Goal: Information Seeking & Learning: Learn about a topic

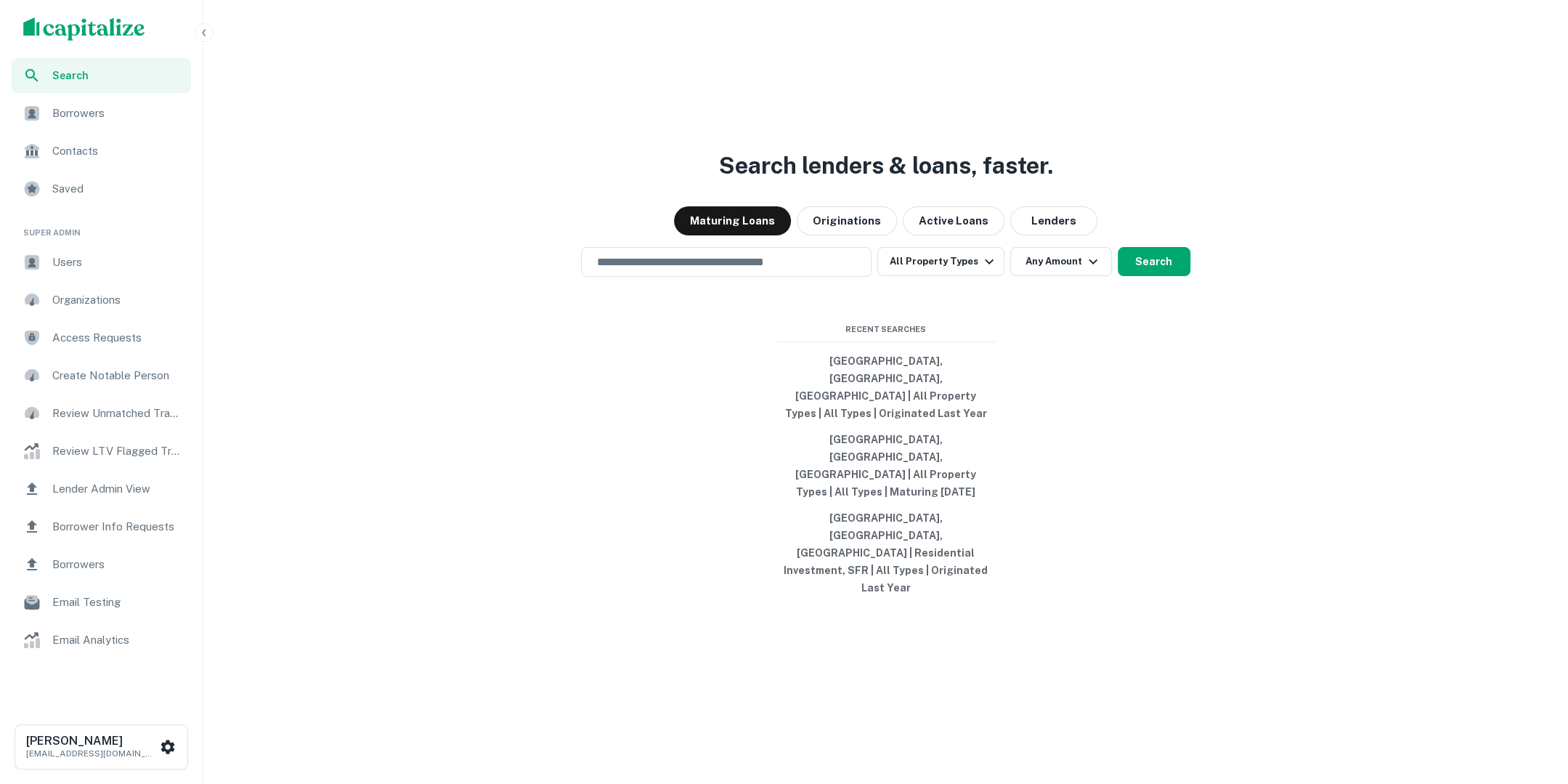
click at [110, 270] on span "Users" at bounding box center [118, 262] width 130 height 17
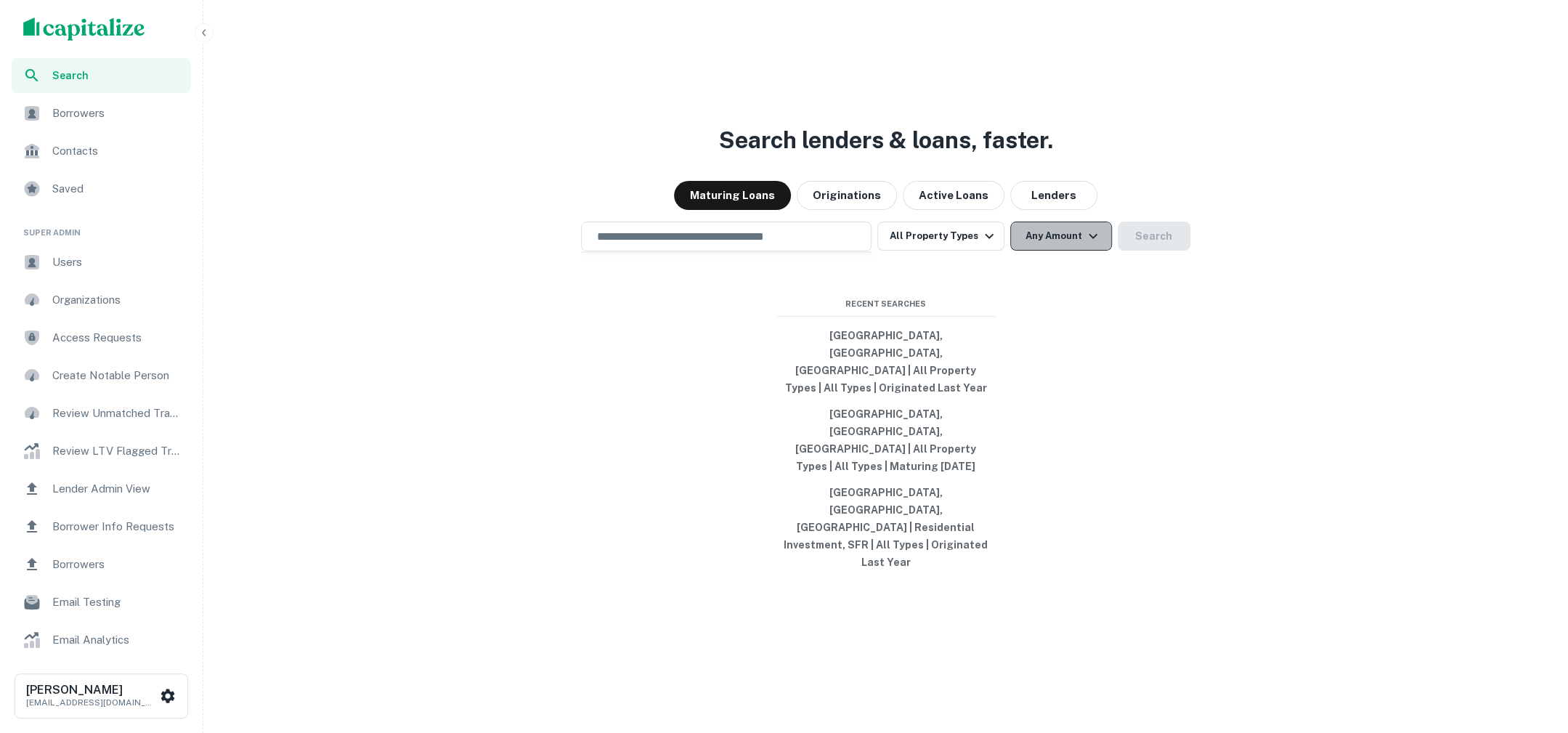
click at [1058, 251] on button "Any Amount" at bounding box center [1061, 236] width 102 height 29
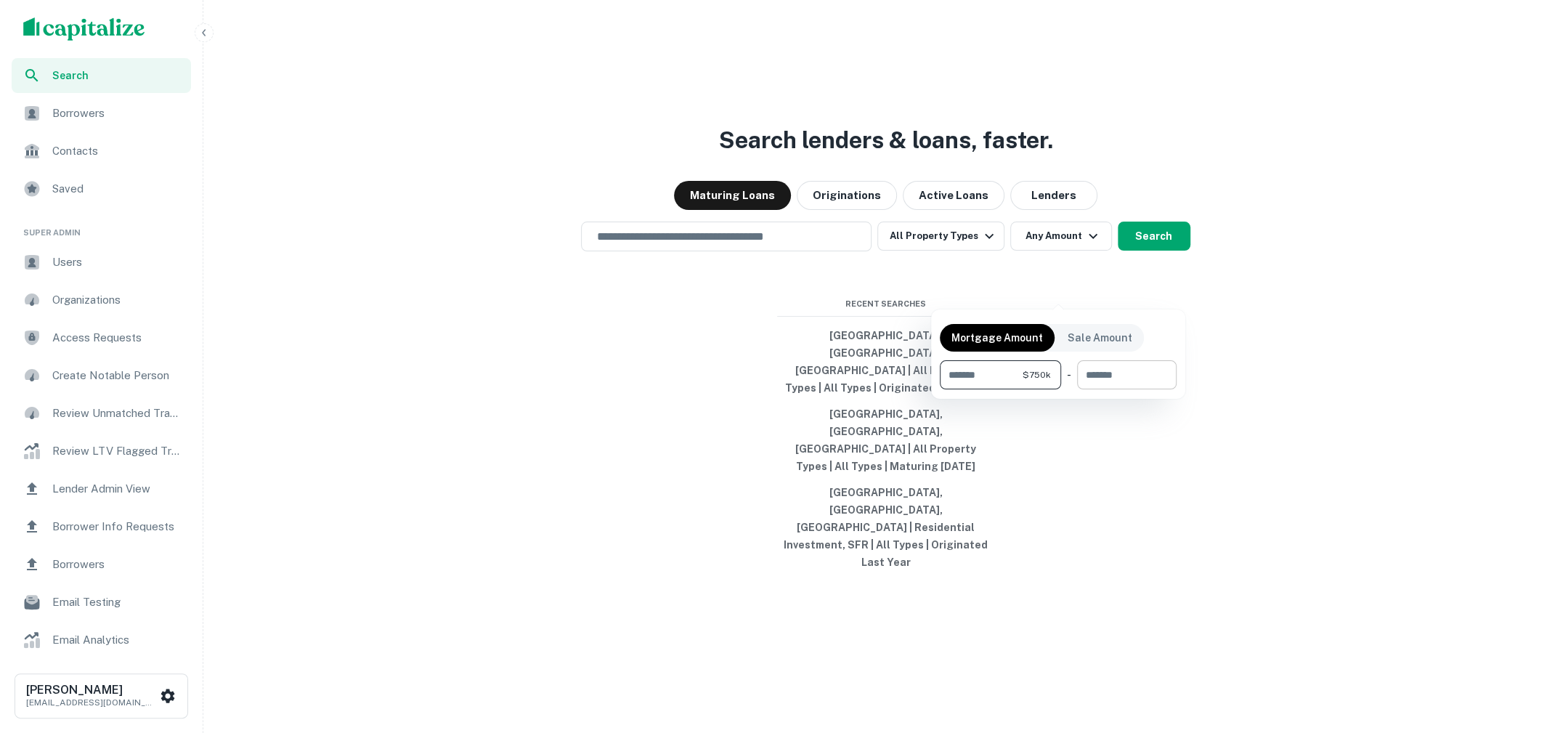
type input "******"
click at [1136, 386] on input "number" at bounding box center [1121, 374] width 89 height 29
type input "*******"
click at [1160, 292] on div at bounding box center [784, 366] width 1568 height 733
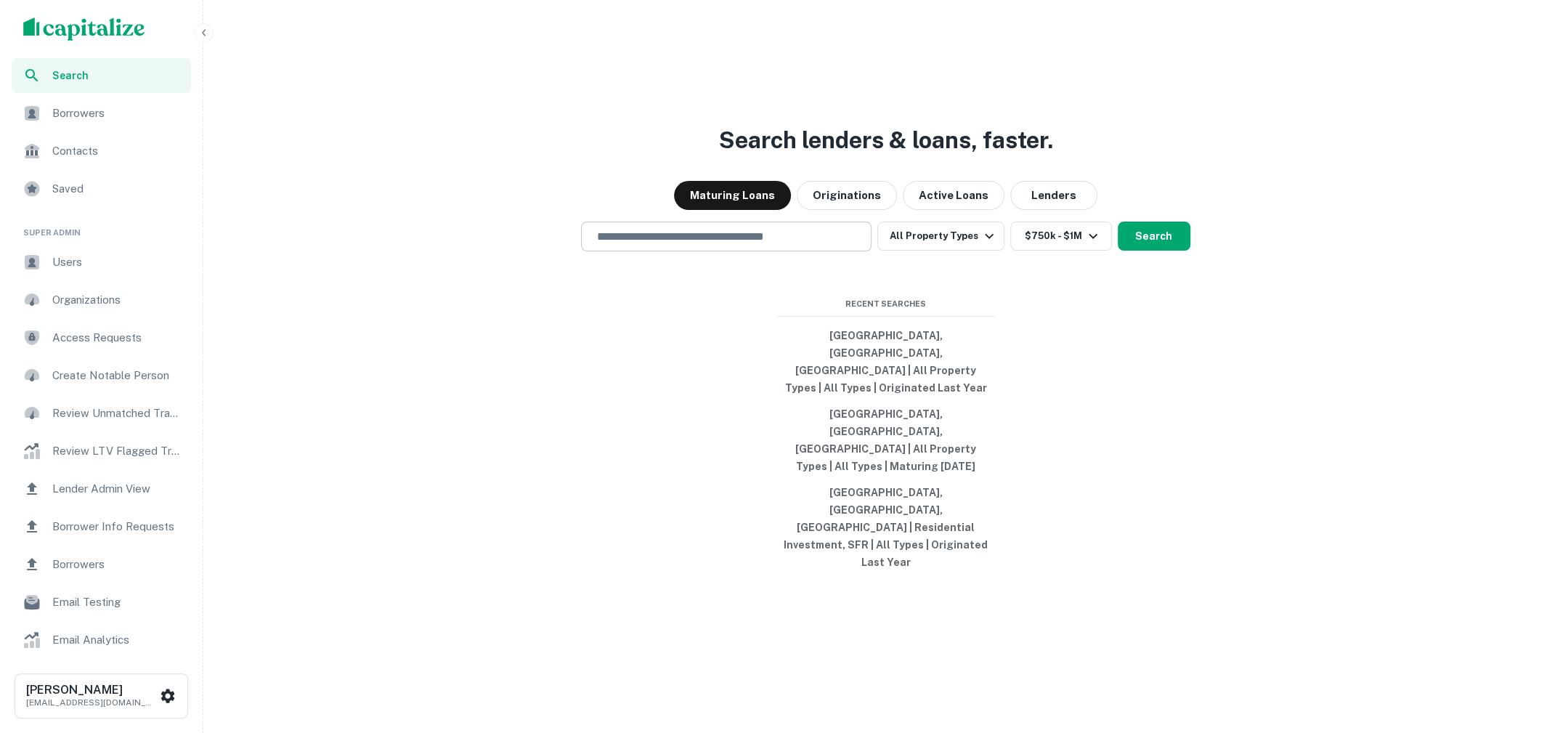
click at [839, 245] on input "text" at bounding box center [726, 237] width 278 height 16
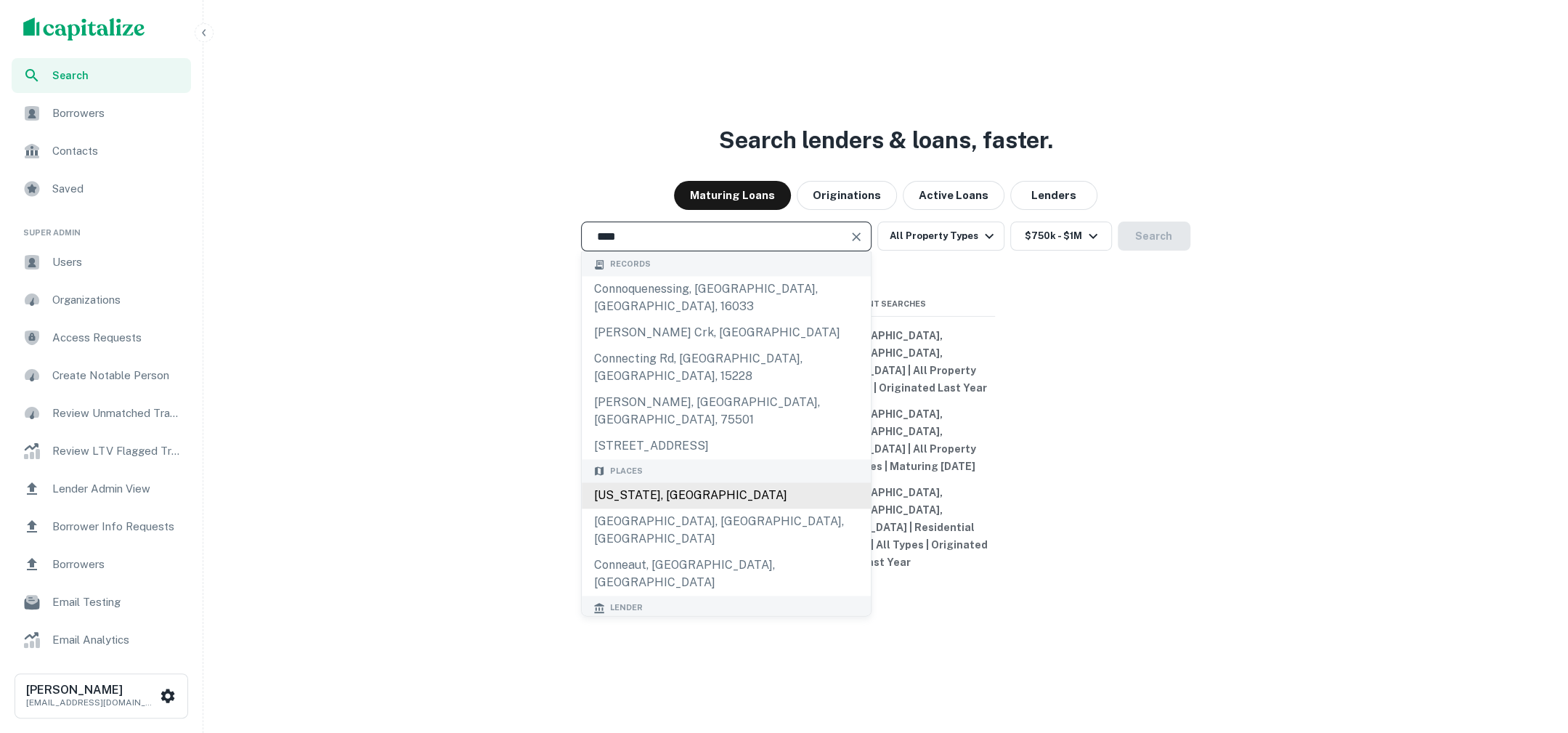
click at [694, 500] on div "[US_STATE], [GEOGRAPHIC_DATA]" at bounding box center [726, 496] width 289 height 26
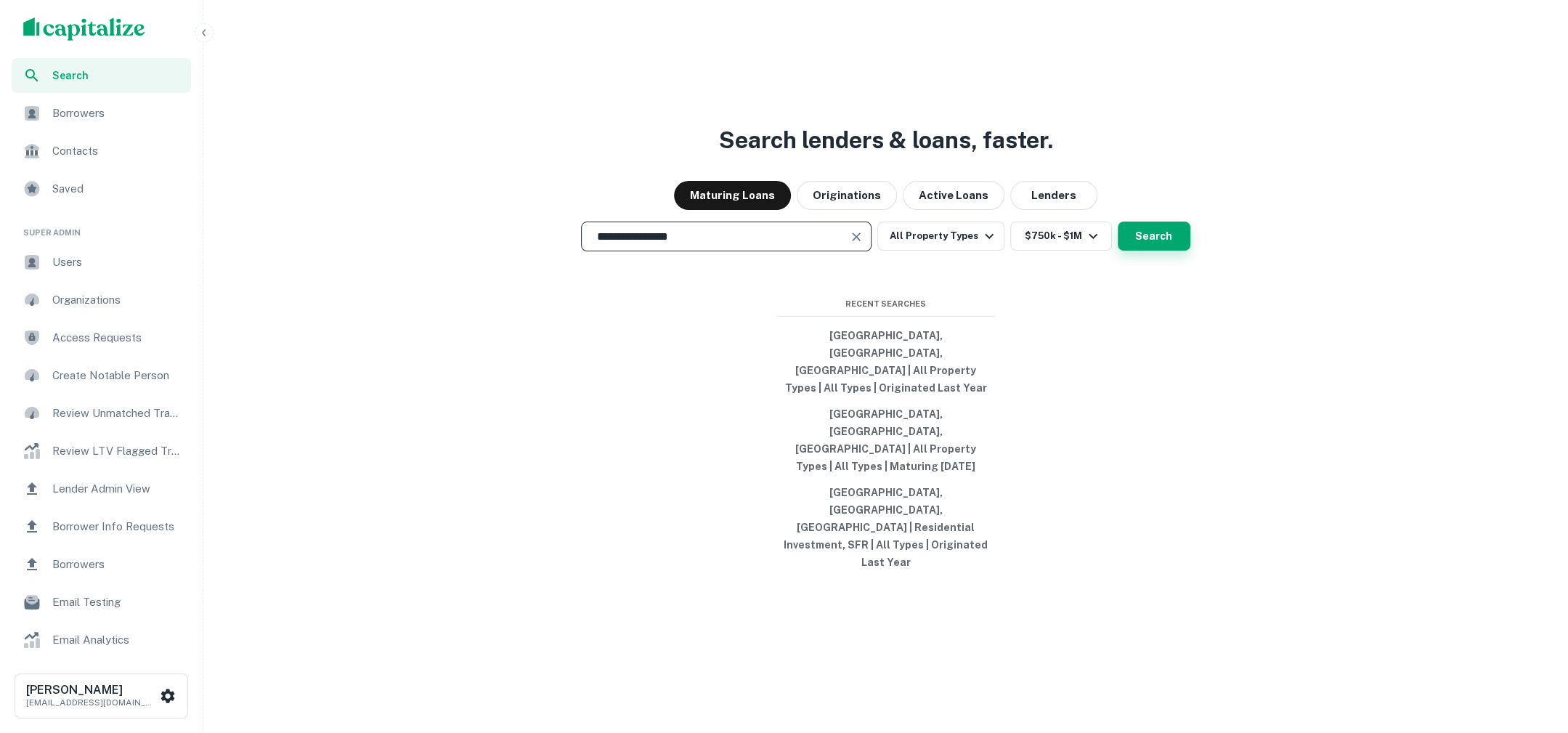
type input "**********"
click at [1153, 251] on button "Search" at bounding box center [1153, 236] width 73 height 29
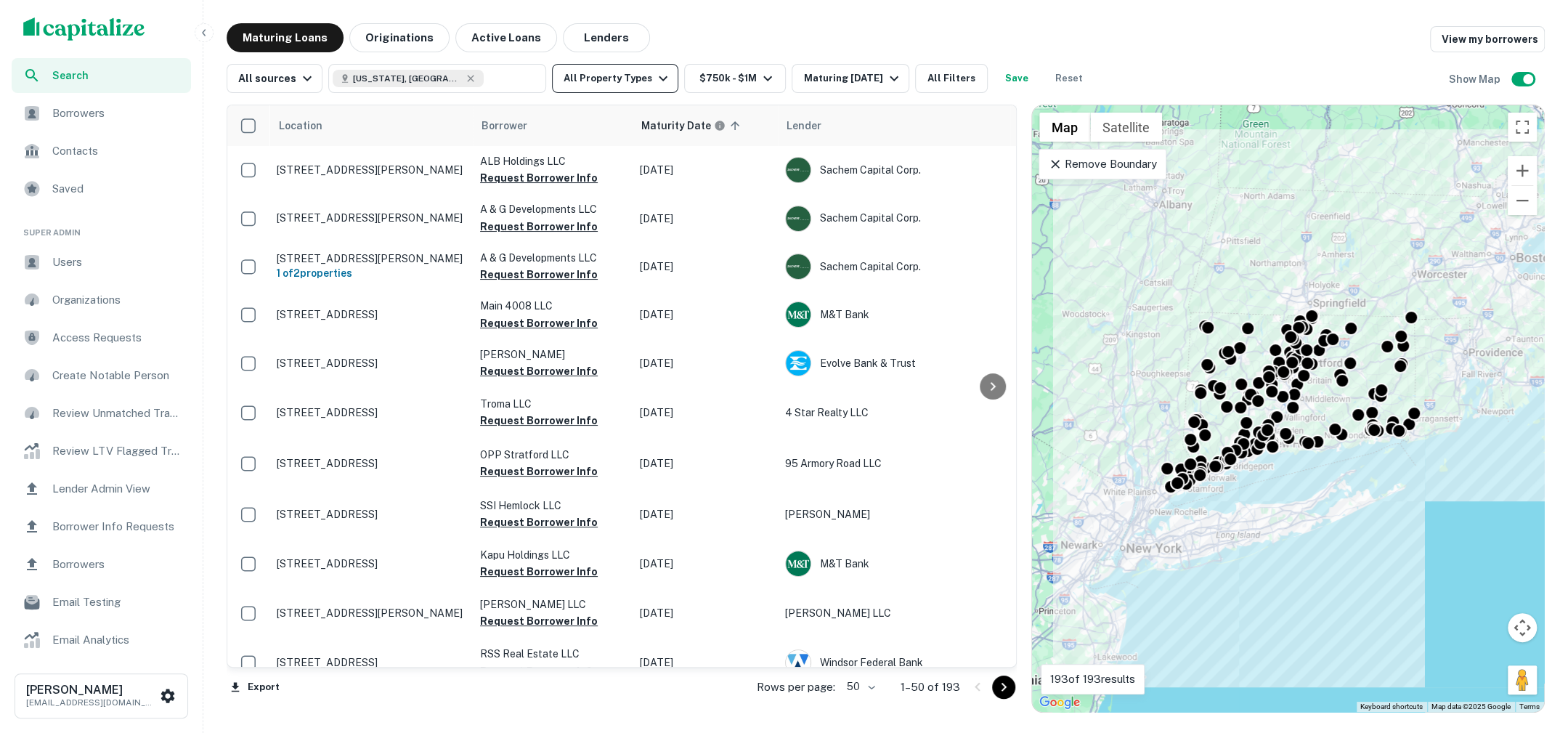
click at [654, 73] on icon "button" at bounding box center [662, 78] width 17 height 17
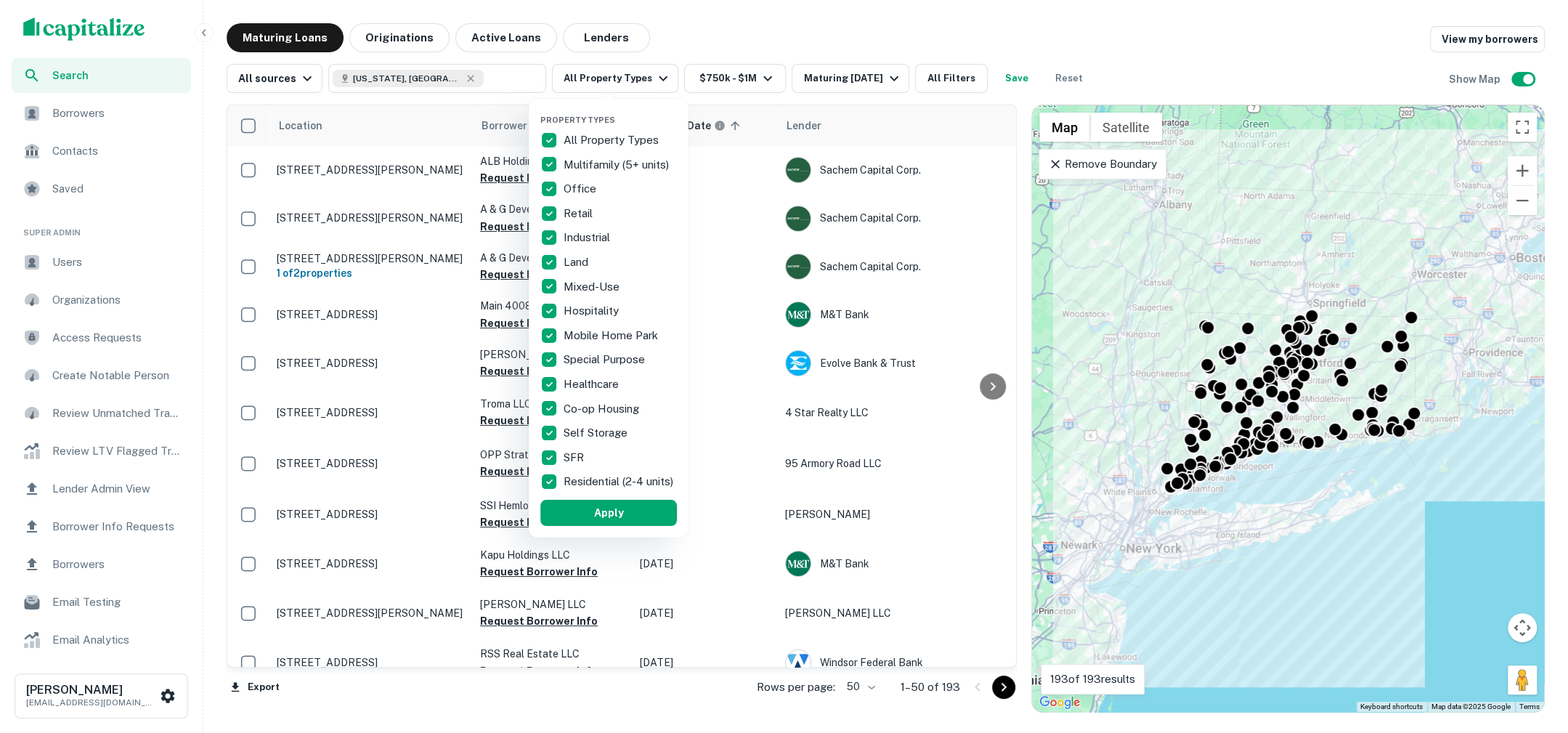
click at [682, 49] on div at bounding box center [784, 366] width 1568 height 733
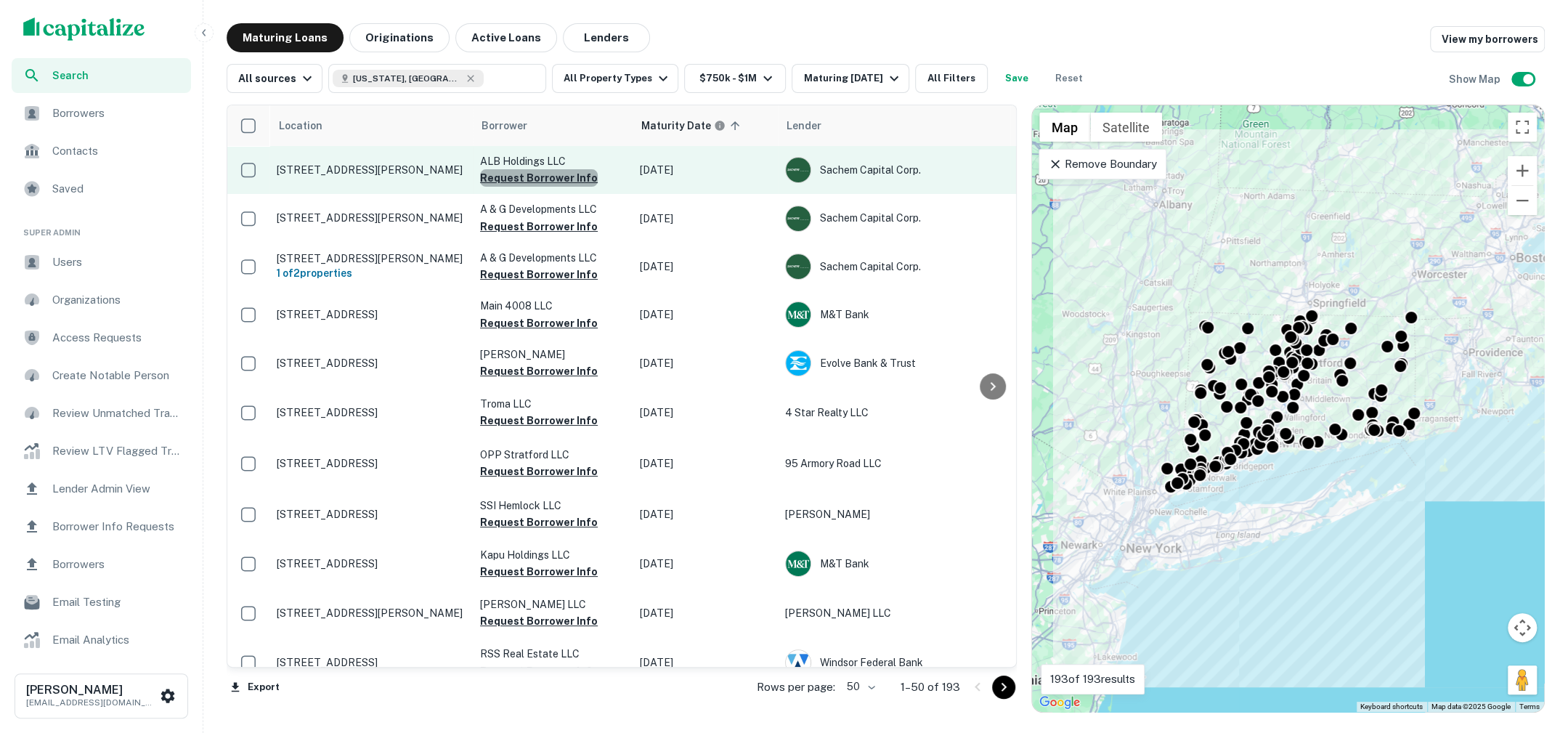
click at [552, 176] on button "Request Borrower Info" at bounding box center [538, 177] width 118 height 17
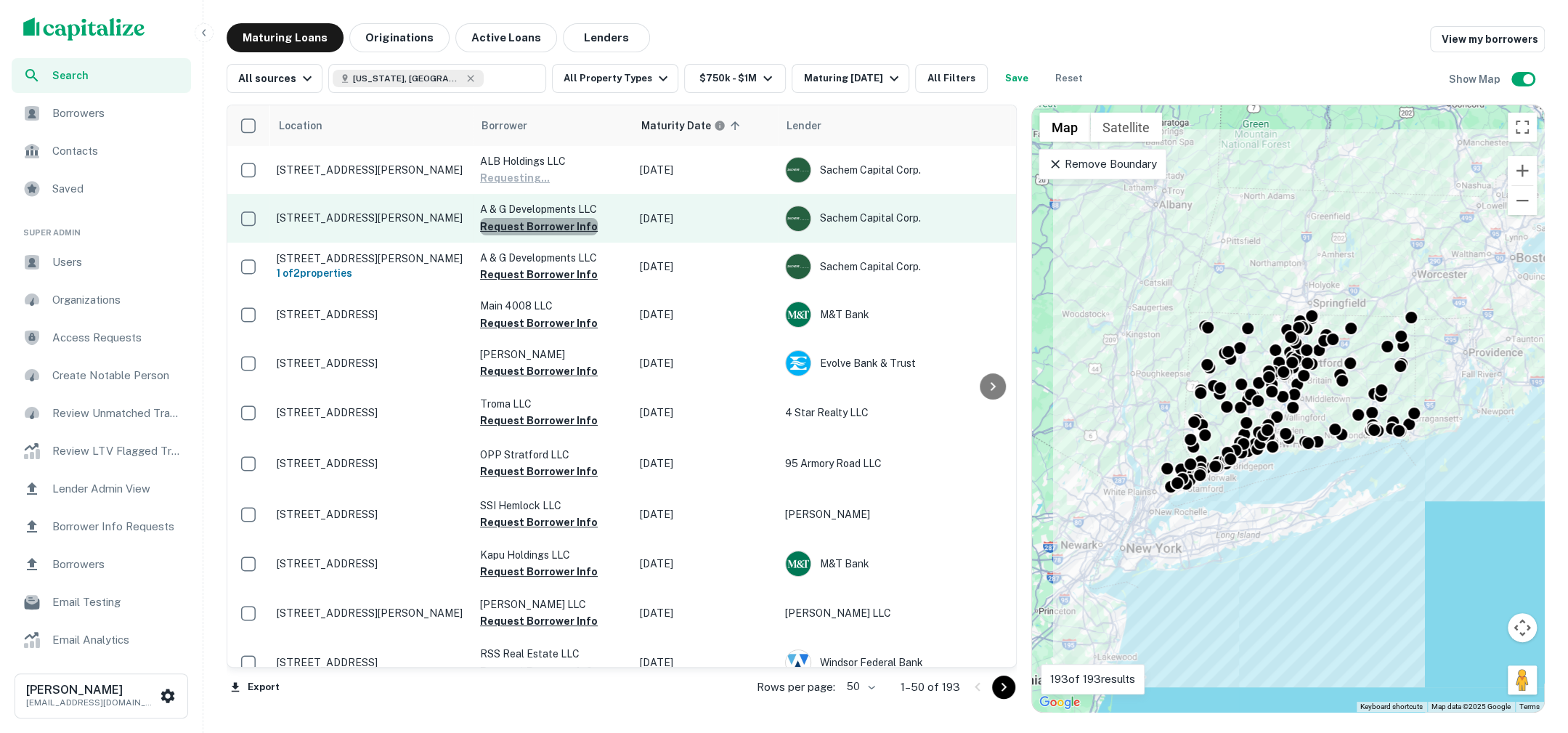
click at [546, 222] on button "Request Borrower Info" at bounding box center [538, 226] width 118 height 17
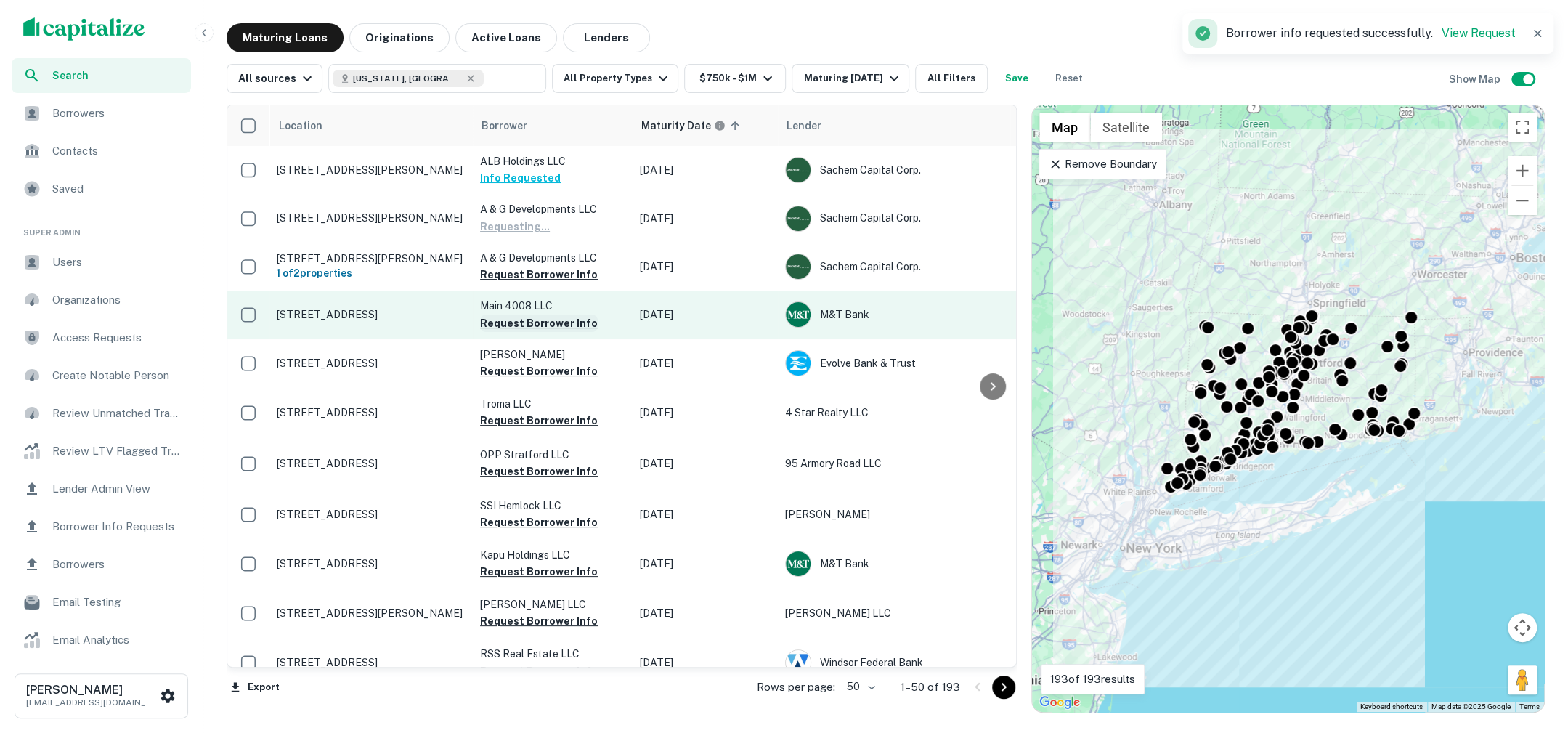
click at [542, 315] on button "Request Borrower Info" at bounding box center [538, 323] width 118 height 17
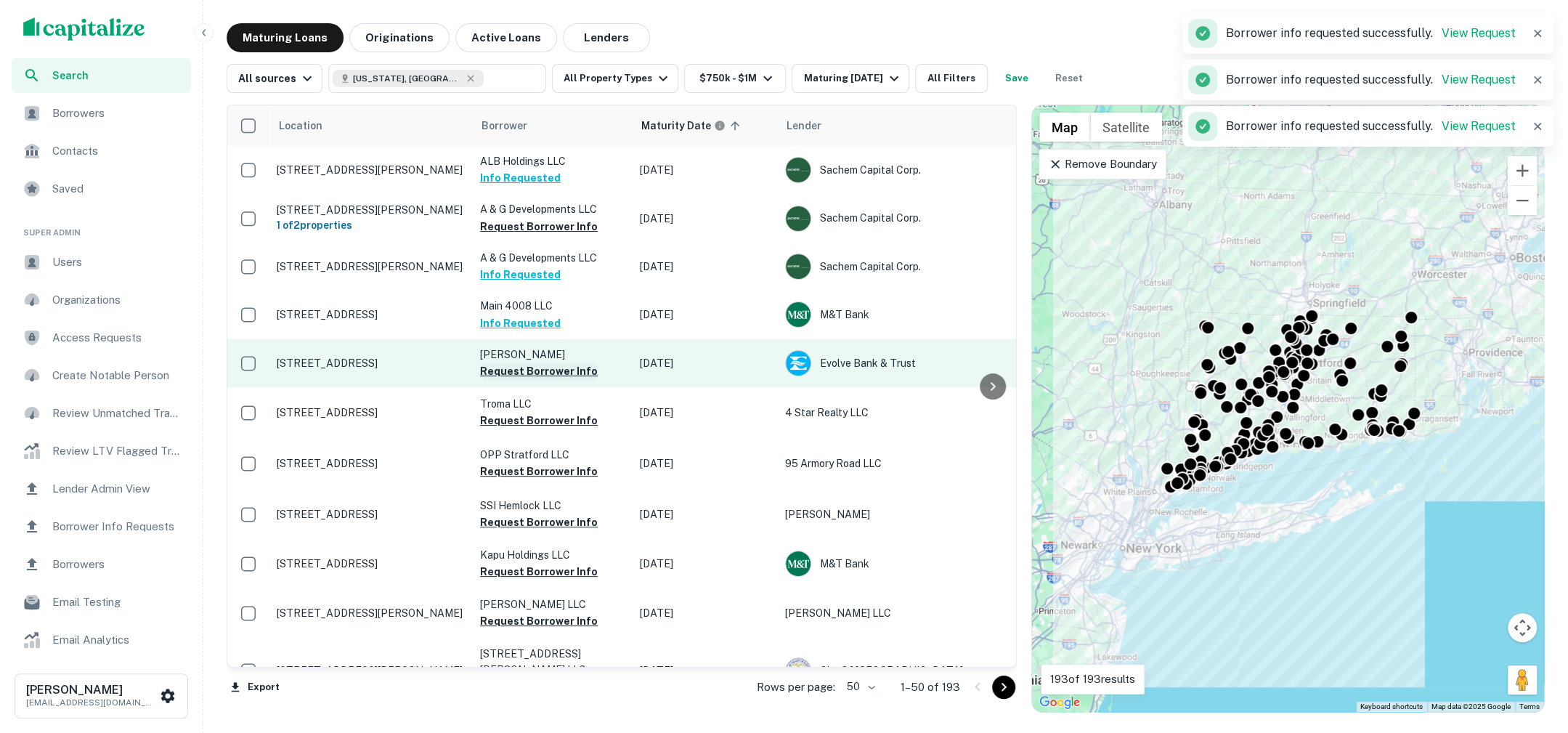
click at [535, 371] on button "Request Borrower Info" at bounding box center [538, 371] width 118 height 17
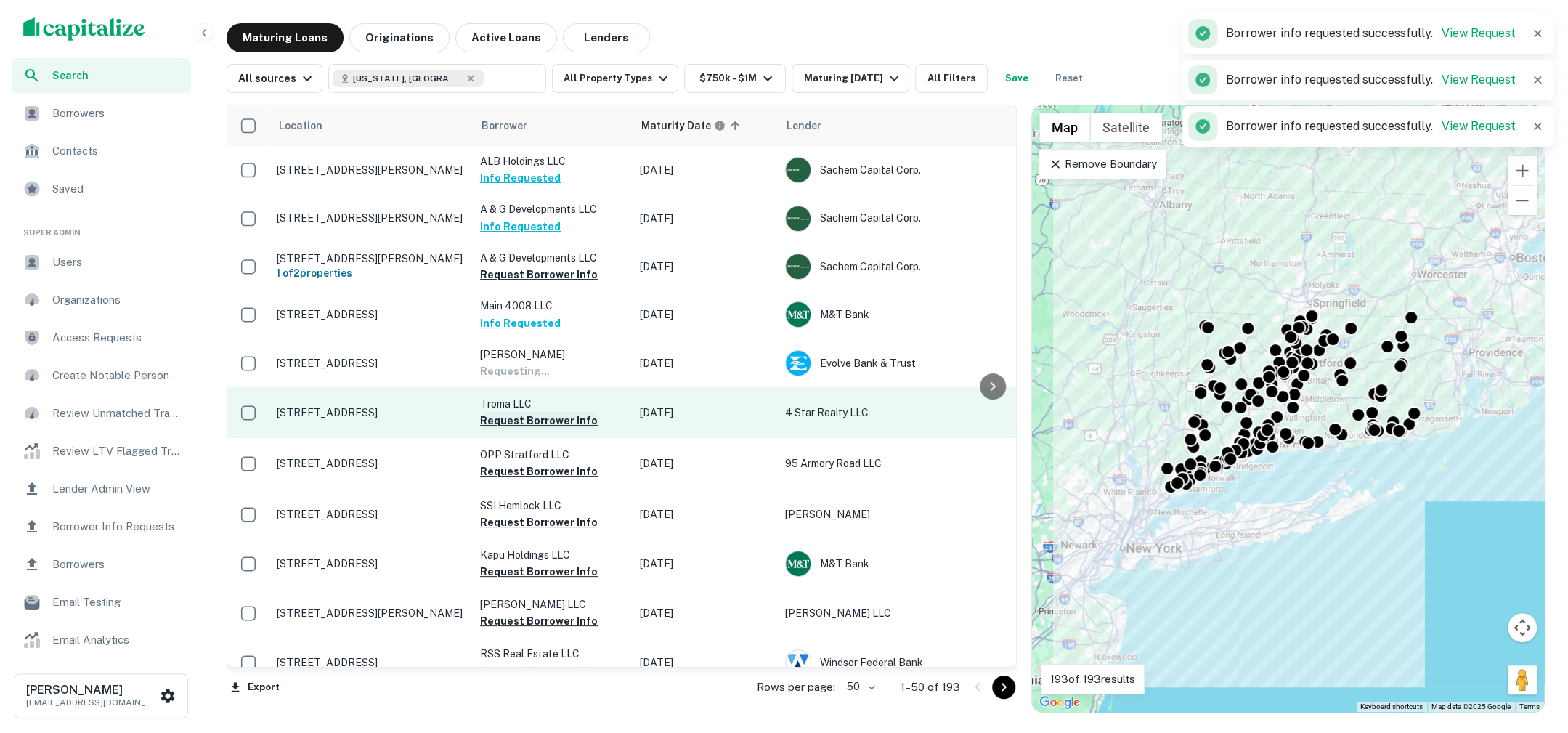
click at [530, 413] on button "Request Borrower Info" at bounding box center [538, 420] width 118 height 17
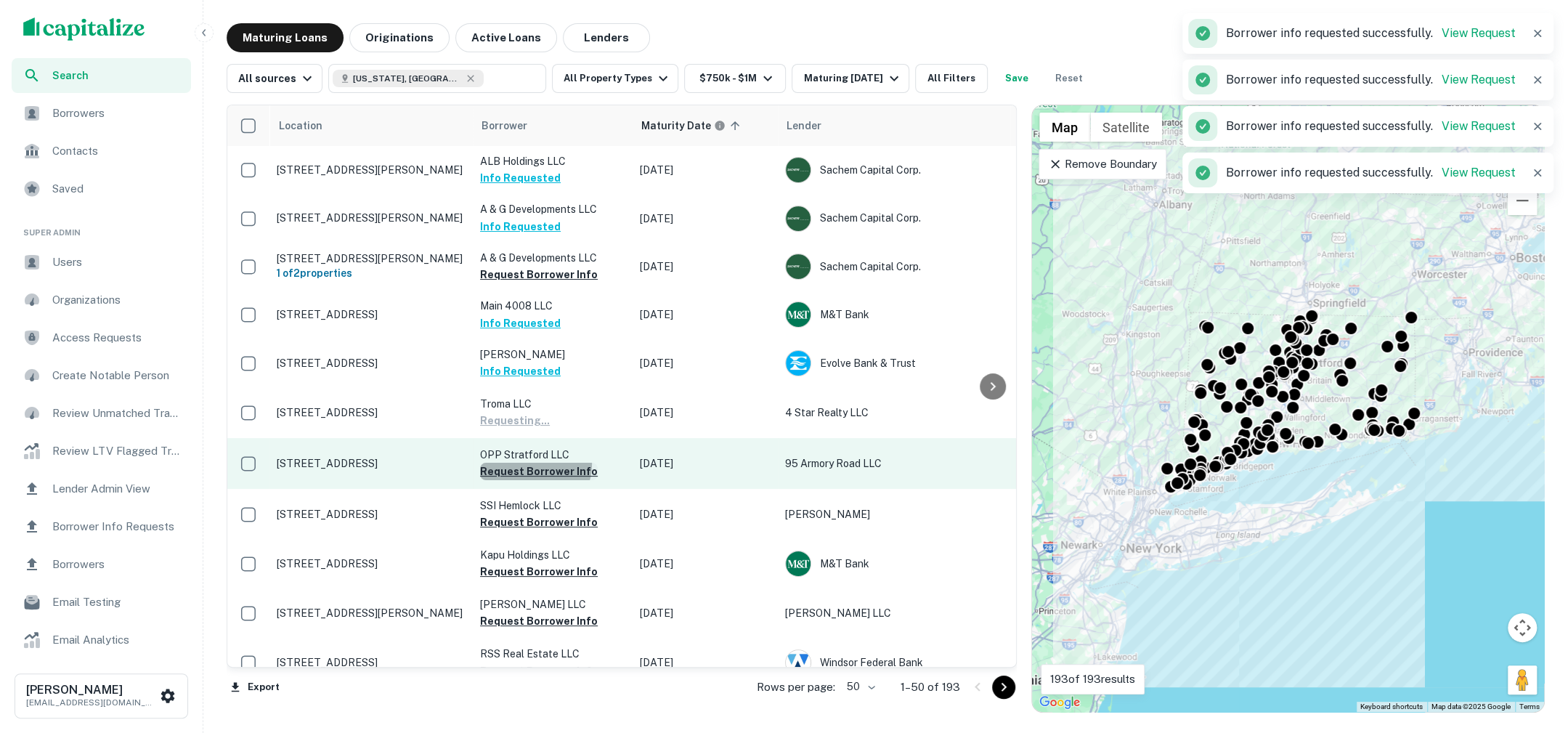
click at [531, 464] on button "Request Borrower Info" at bounding box center [538, 471] width 118 height 17
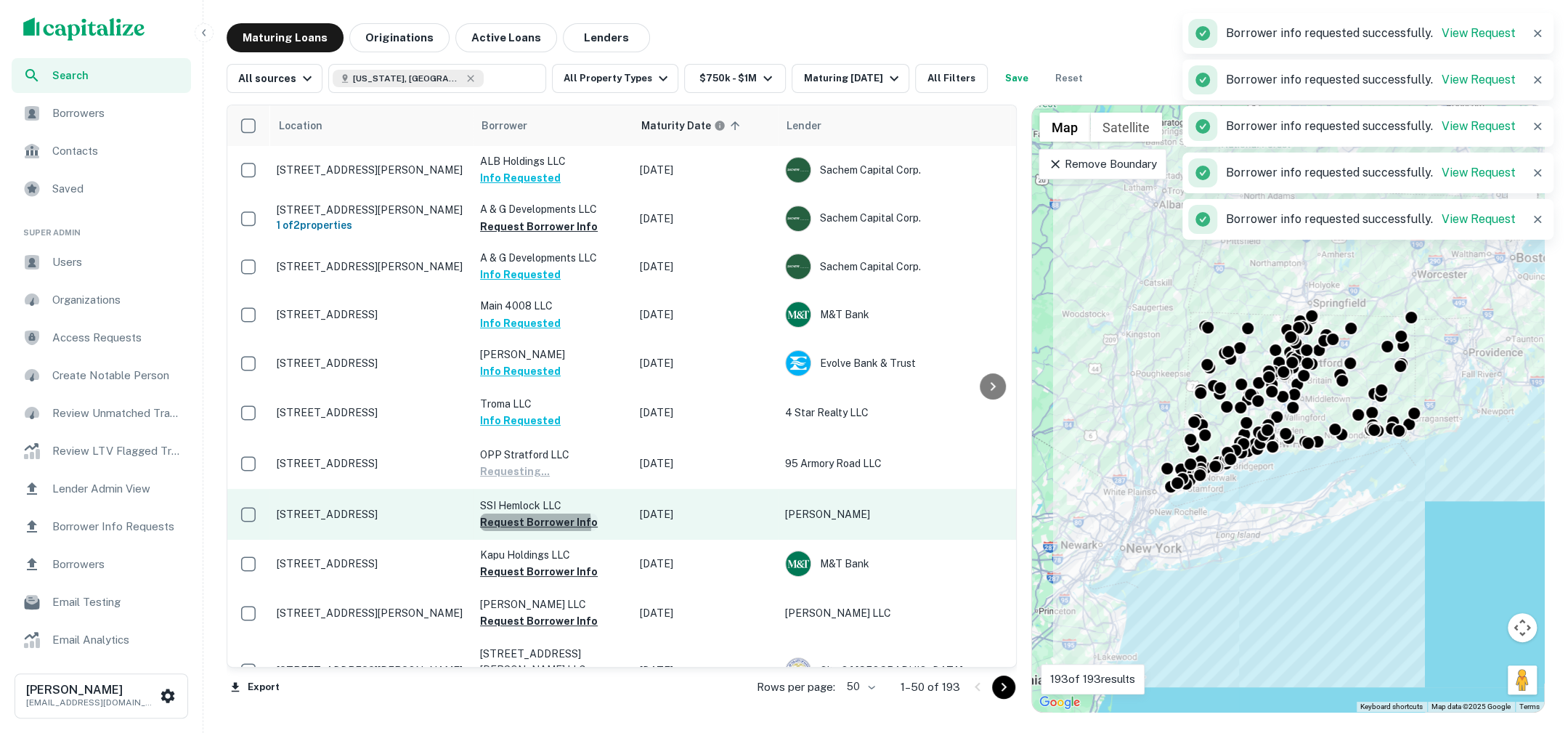
click at [525, 525] on button "Request Borrower Info" at bounding box center [538, 522] width 118 height 17
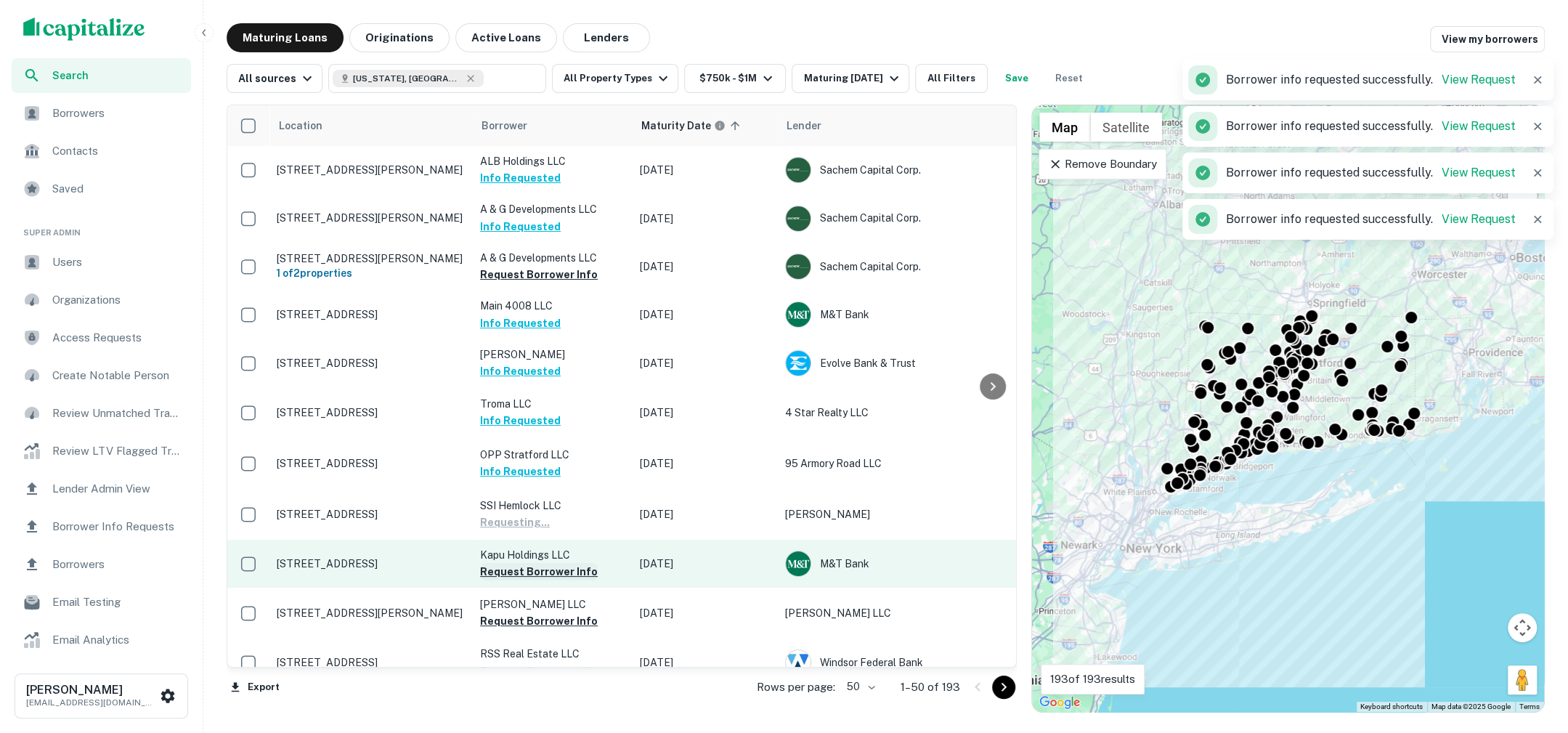
click at [525, 567] on button "Request Borrower Info" at bounding box center [538, 571] width 118 height 17
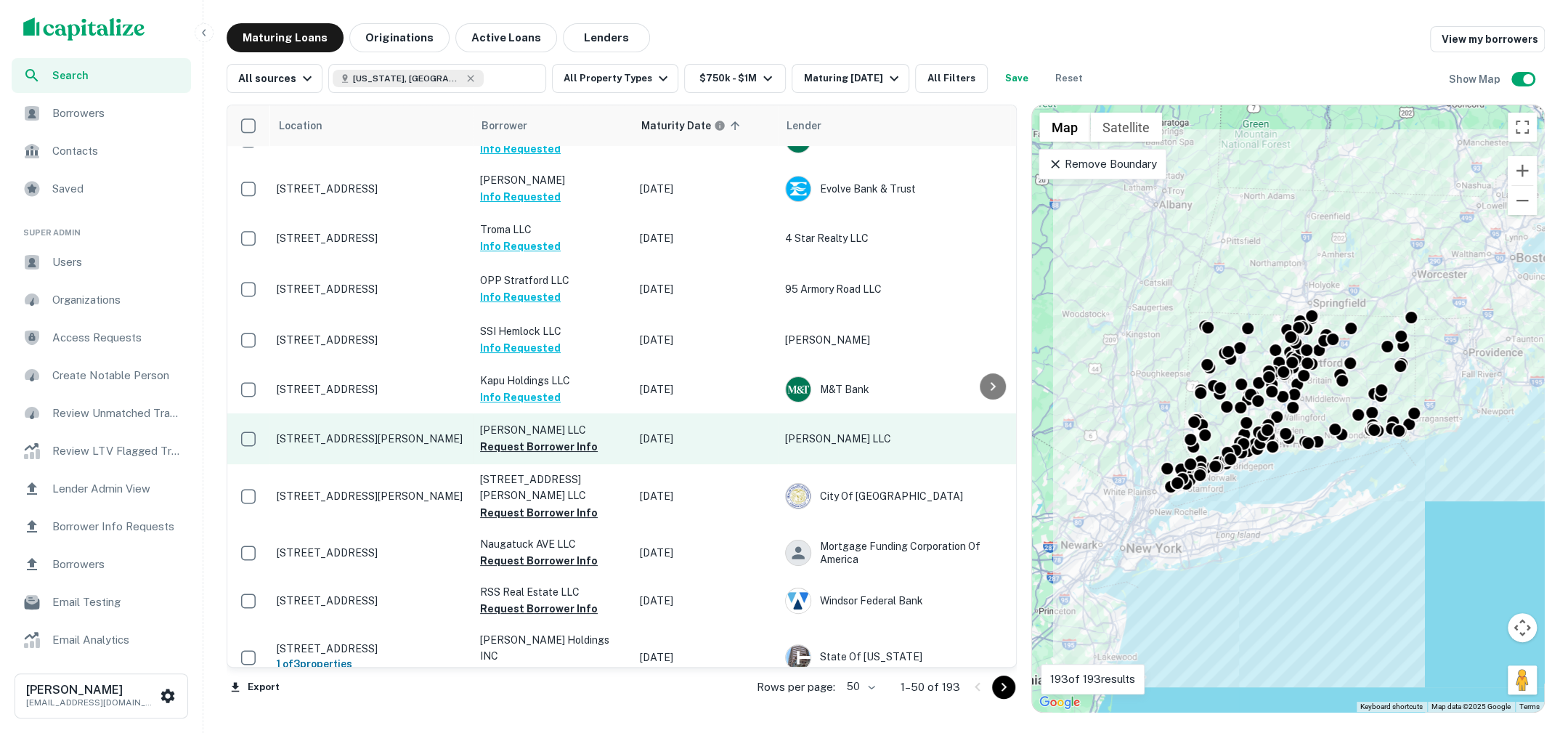
scroll to position [183, 0]
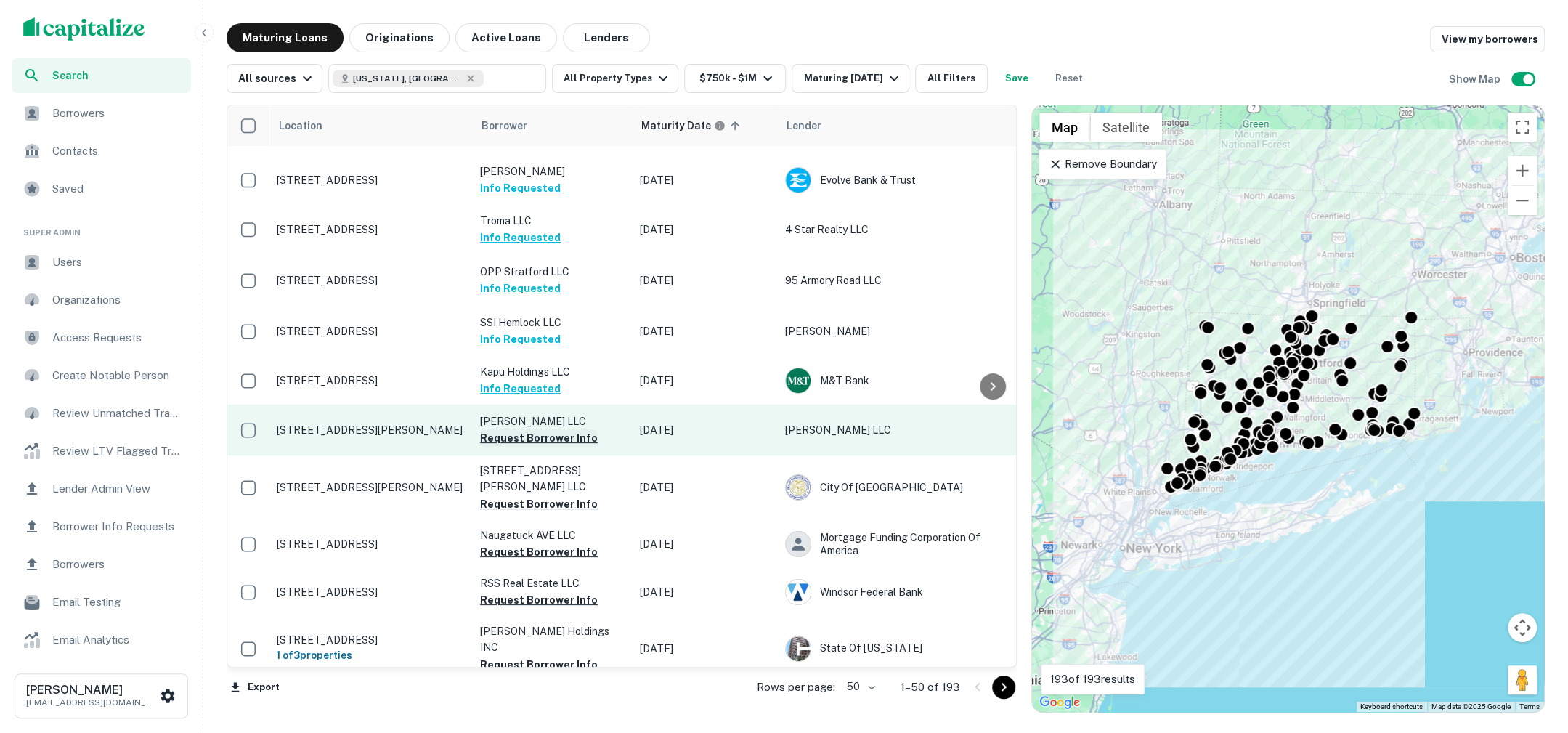
click at [534, 432] on button "Request Borrower Info" at bounding box center [538, 437] width 118 height 17
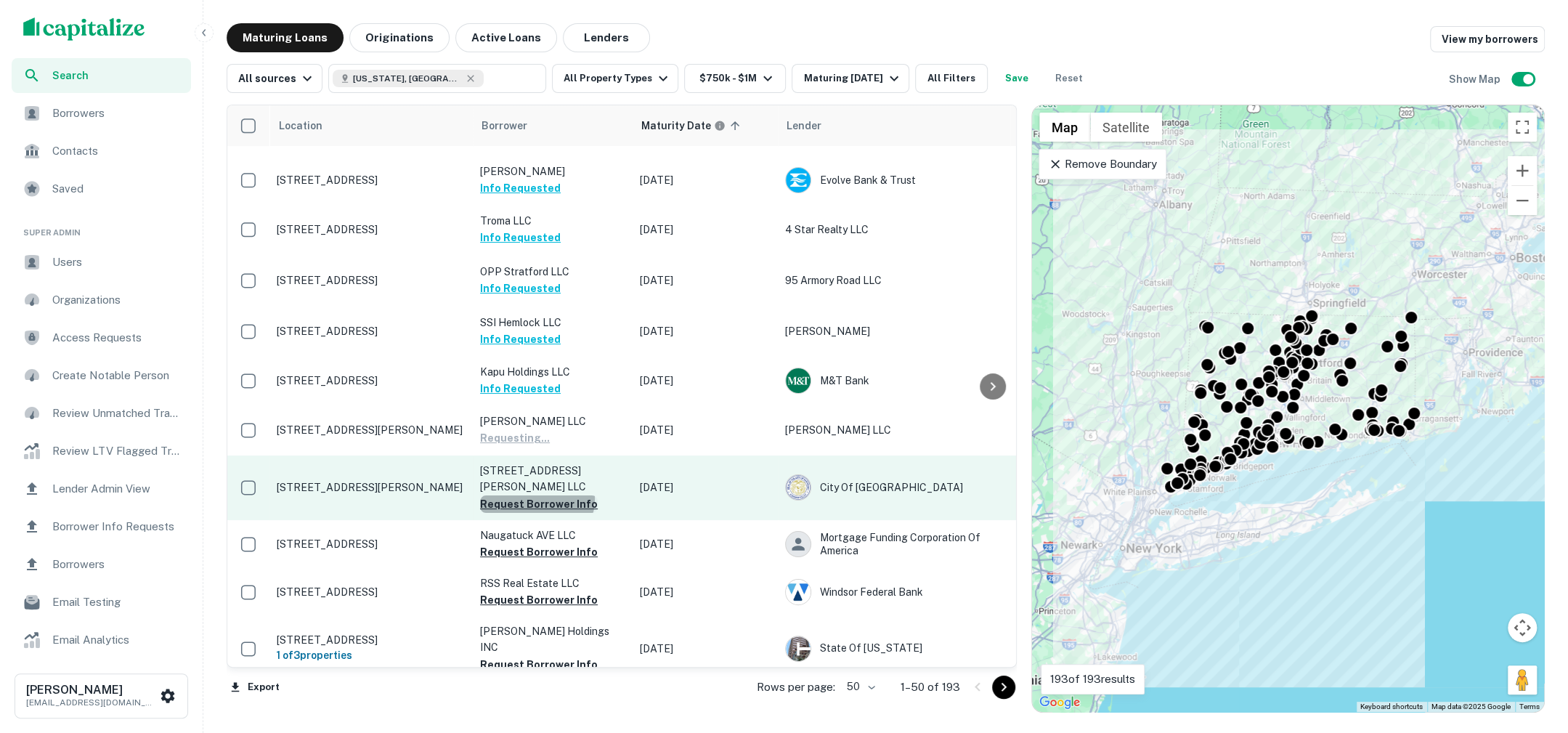
click at [536, 496] on button "Request Borrower Info" at bounding box center [538, 504] width 118 height 17
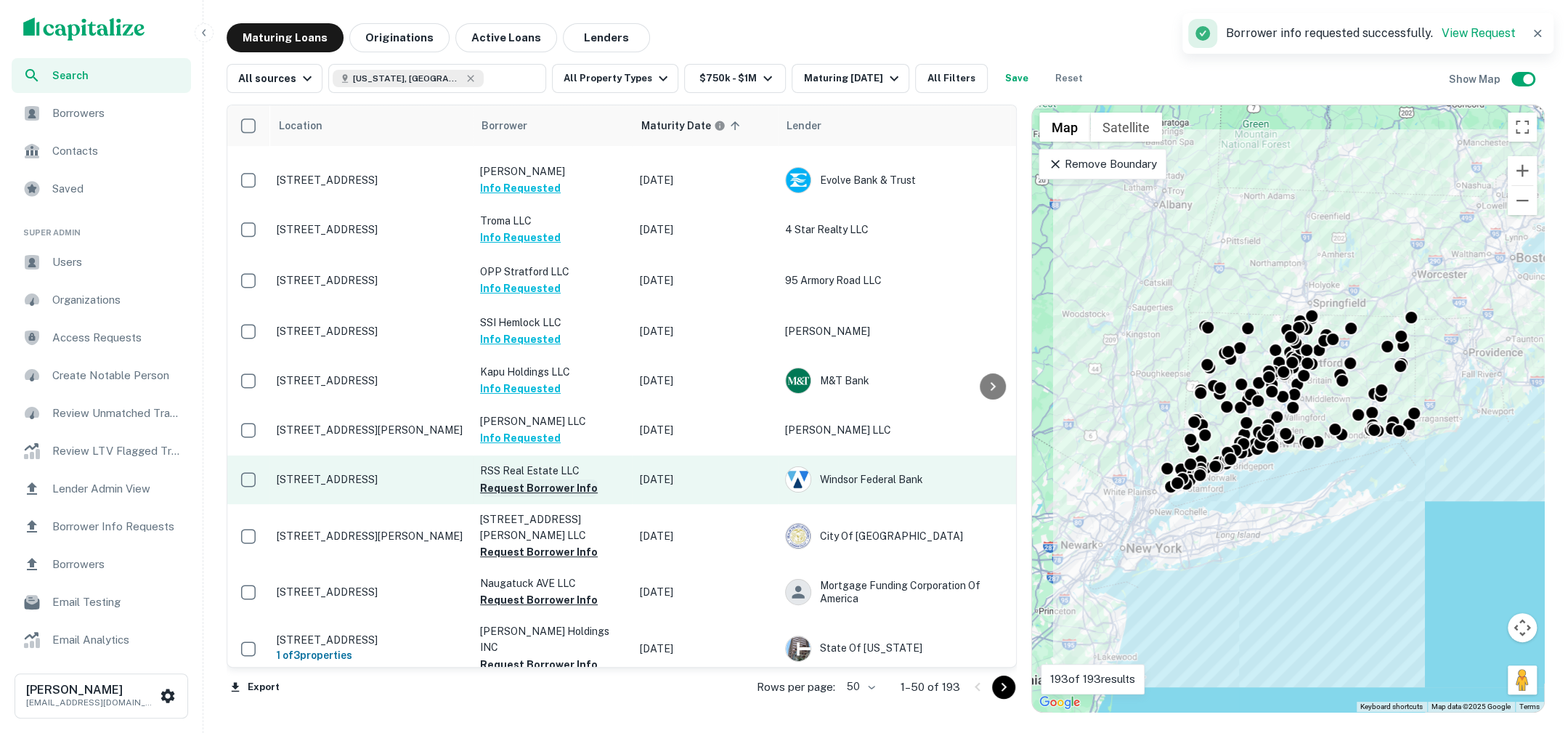
click at [550, 487] on button "Request Borrower Info" at bounding box center [538, 487] width 118 height 17
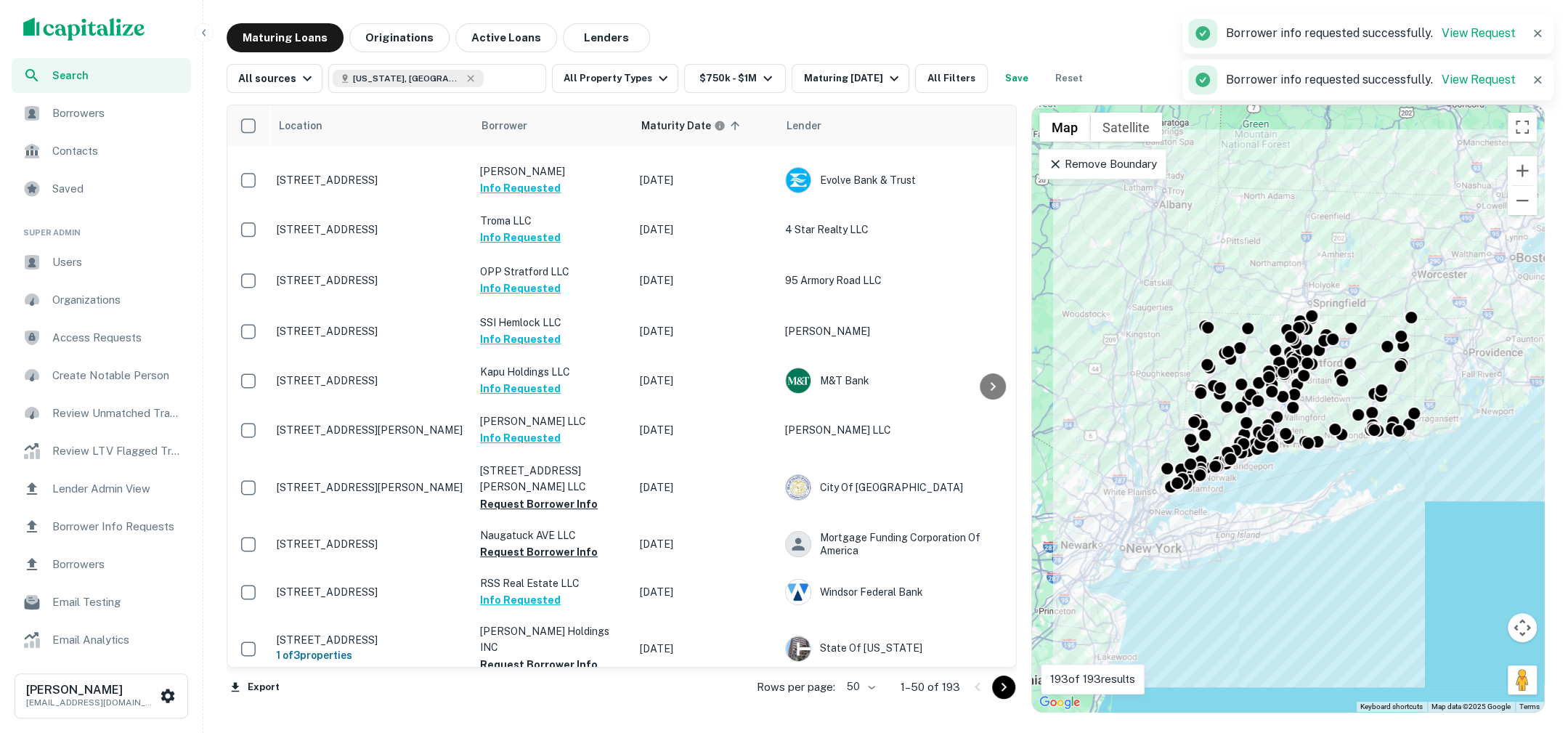
click at [110, 115] on span "Borrowers" at bounding box center [118, 113] width 130 height 17
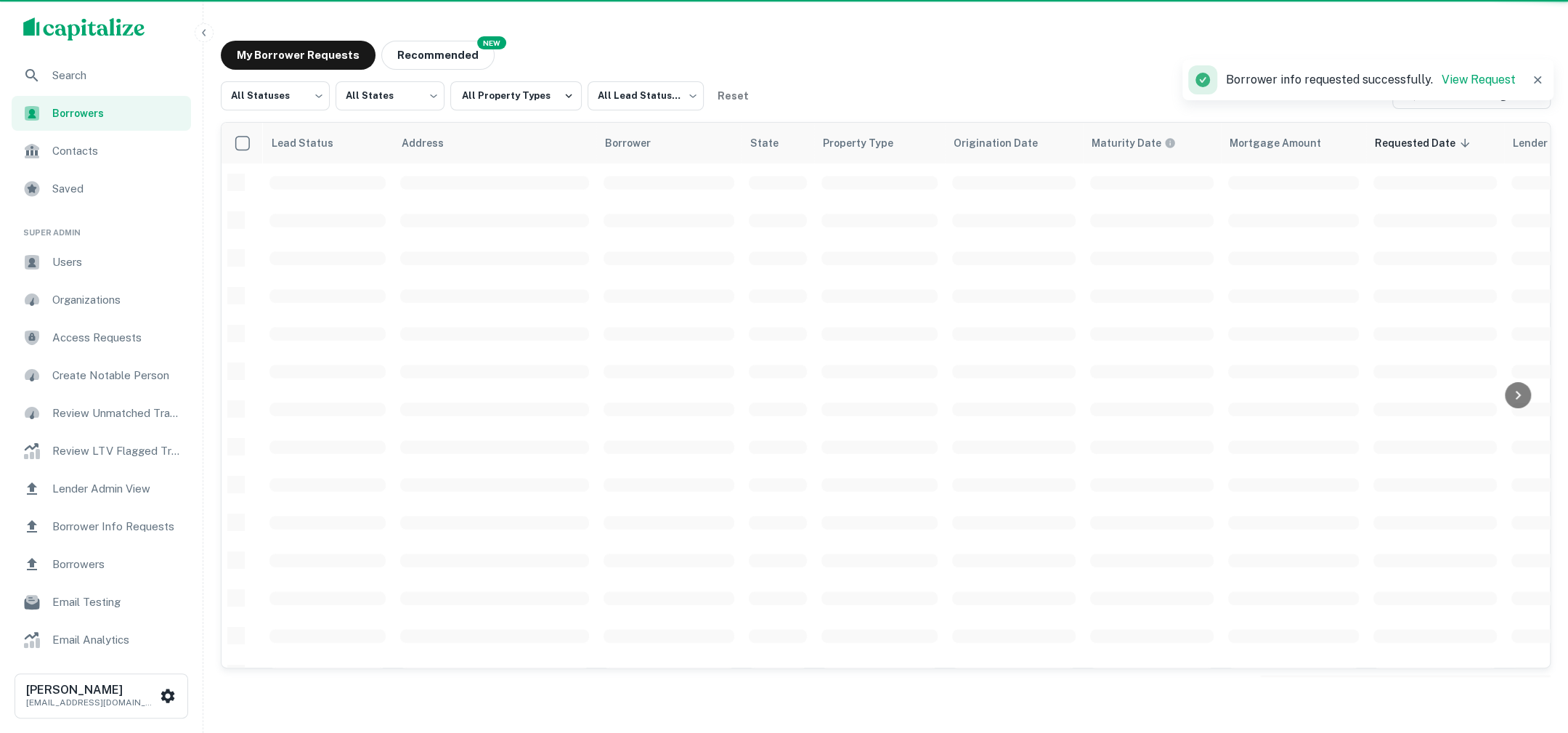
scroll to position [183, 0]
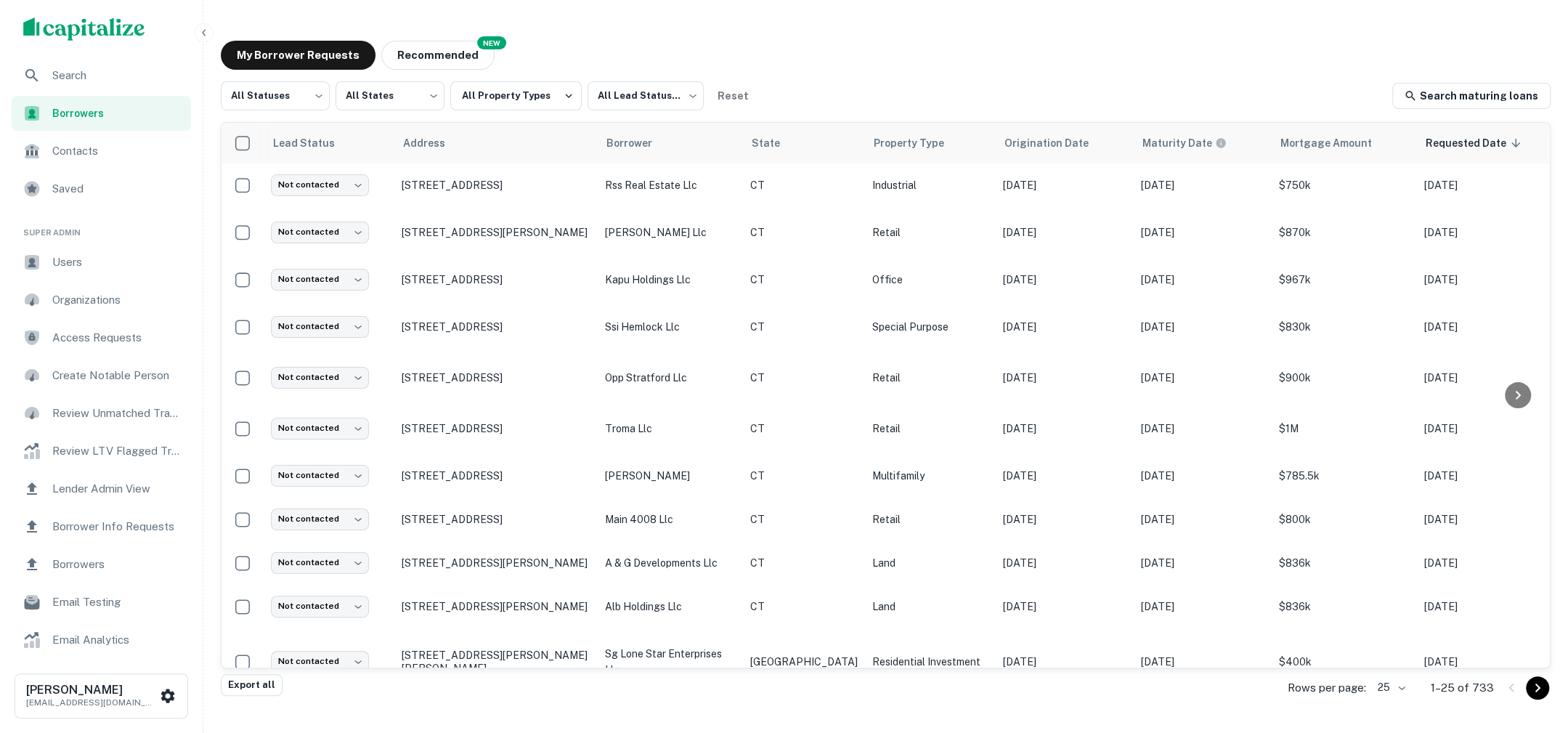
click at [132, 95] on ul "Search Borrowers Contacts Saved" at bounding box center [101, 134] width 203 height 151
click at [112, 79] on span "Search" at bounding box center [118, 75] width 130 height 17
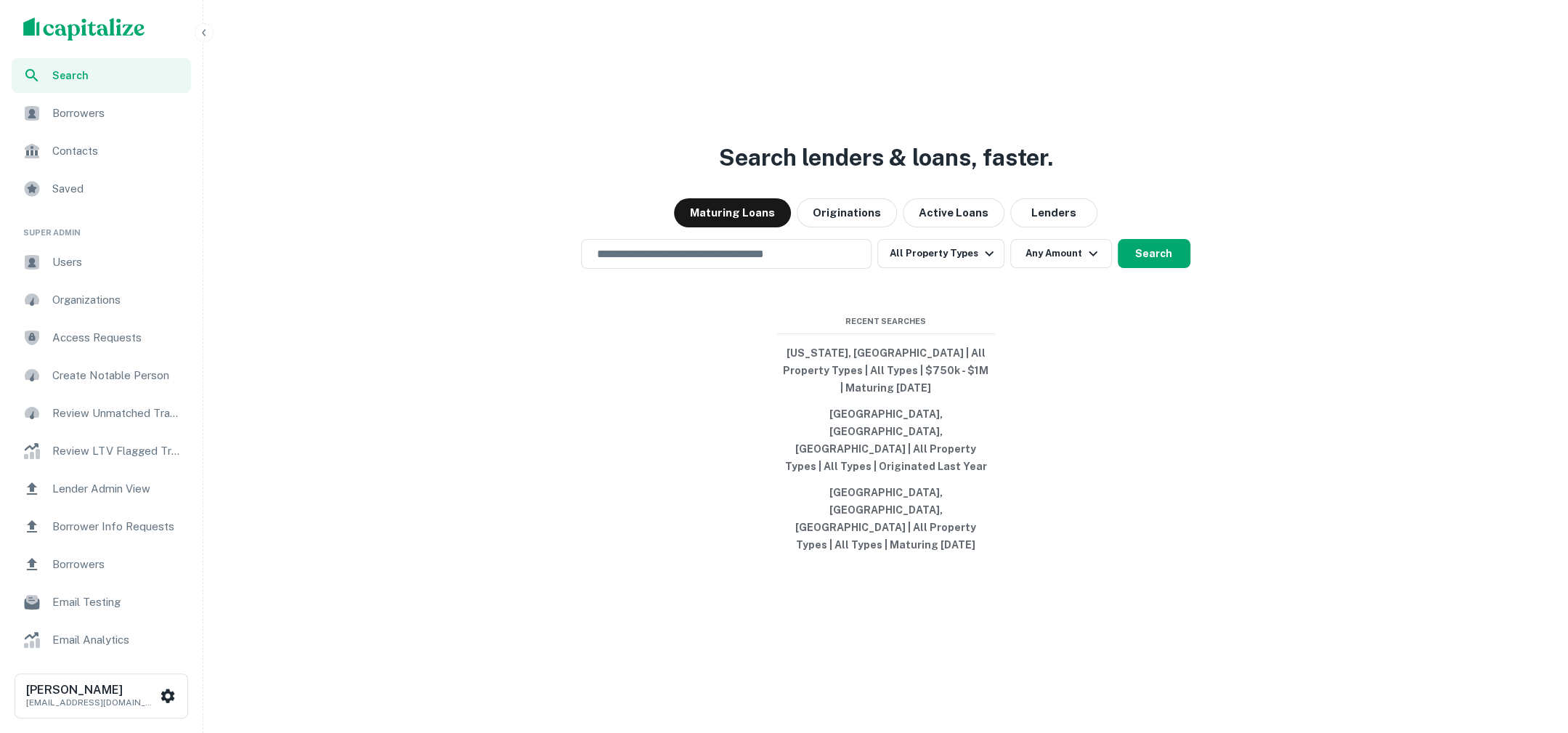
type input "**********"
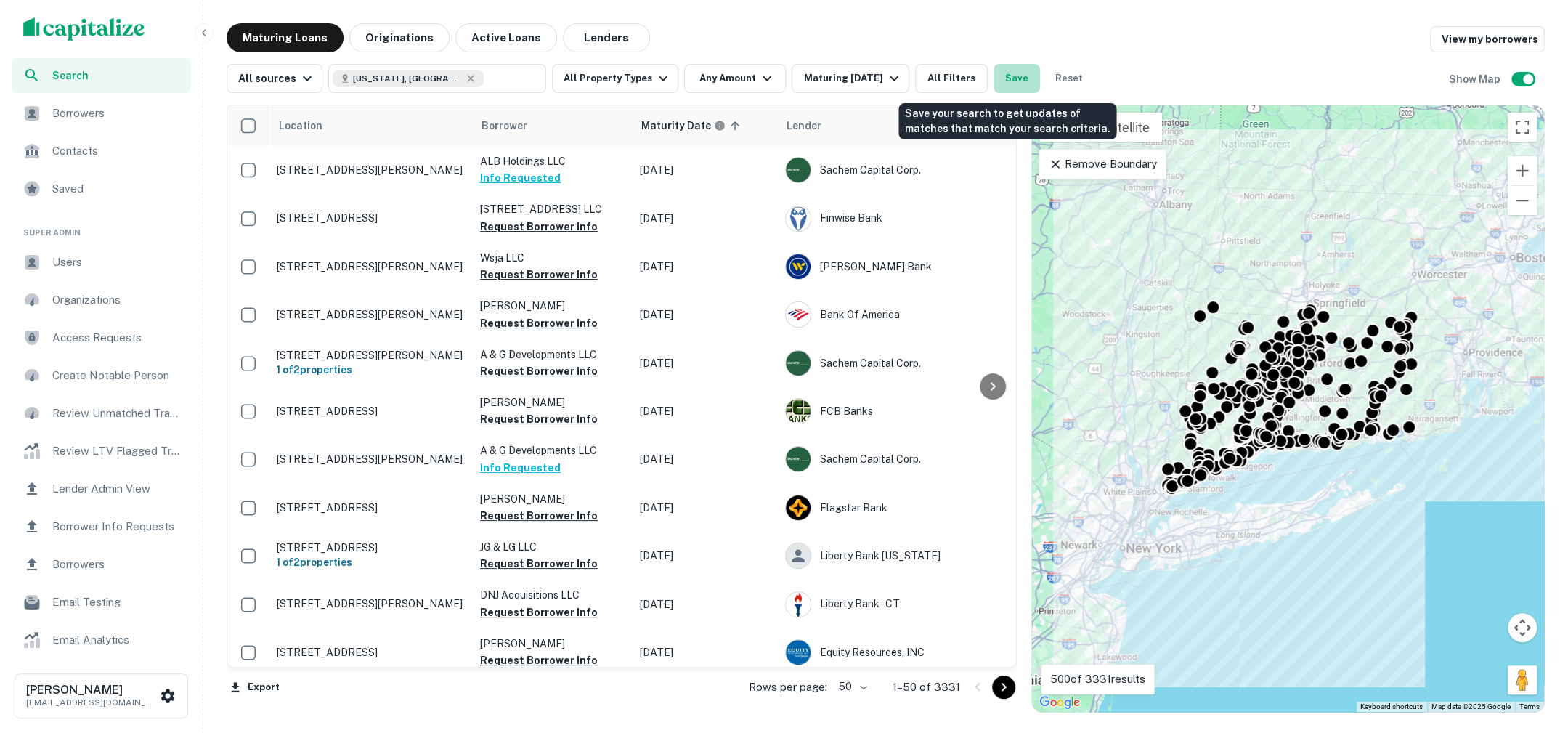
click at [1009, 85] on button "Save" at bounding box center [1016, 78] width 46 height 29
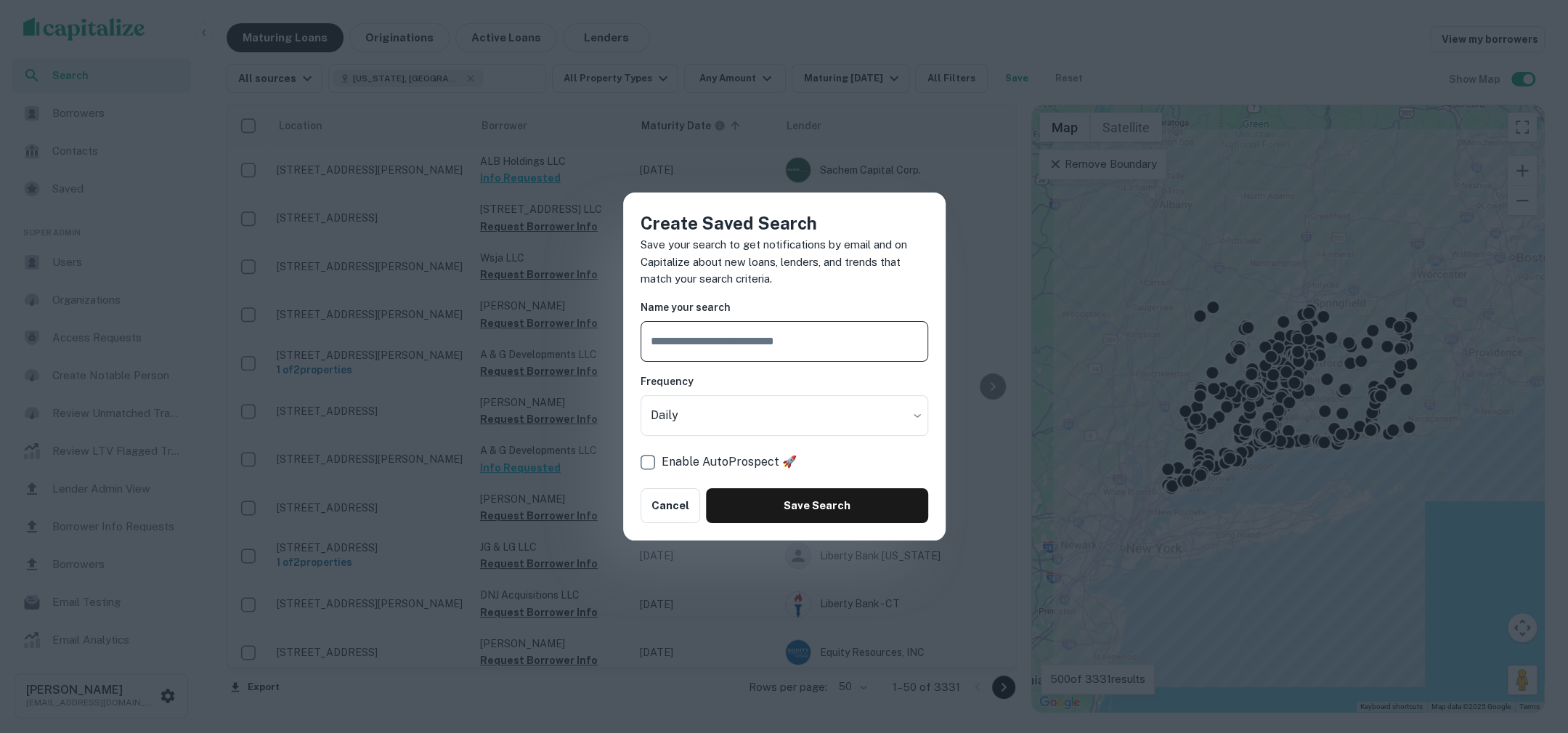
click at [763, 272] on p "Save your search to get notifications by email and on Capitalize about new loan…" at bounding box center [784, 261] width 287 height 52
click at [760, 342] on input "text" at bounding box center [784, 341] width 287 height 40
type input "**********"
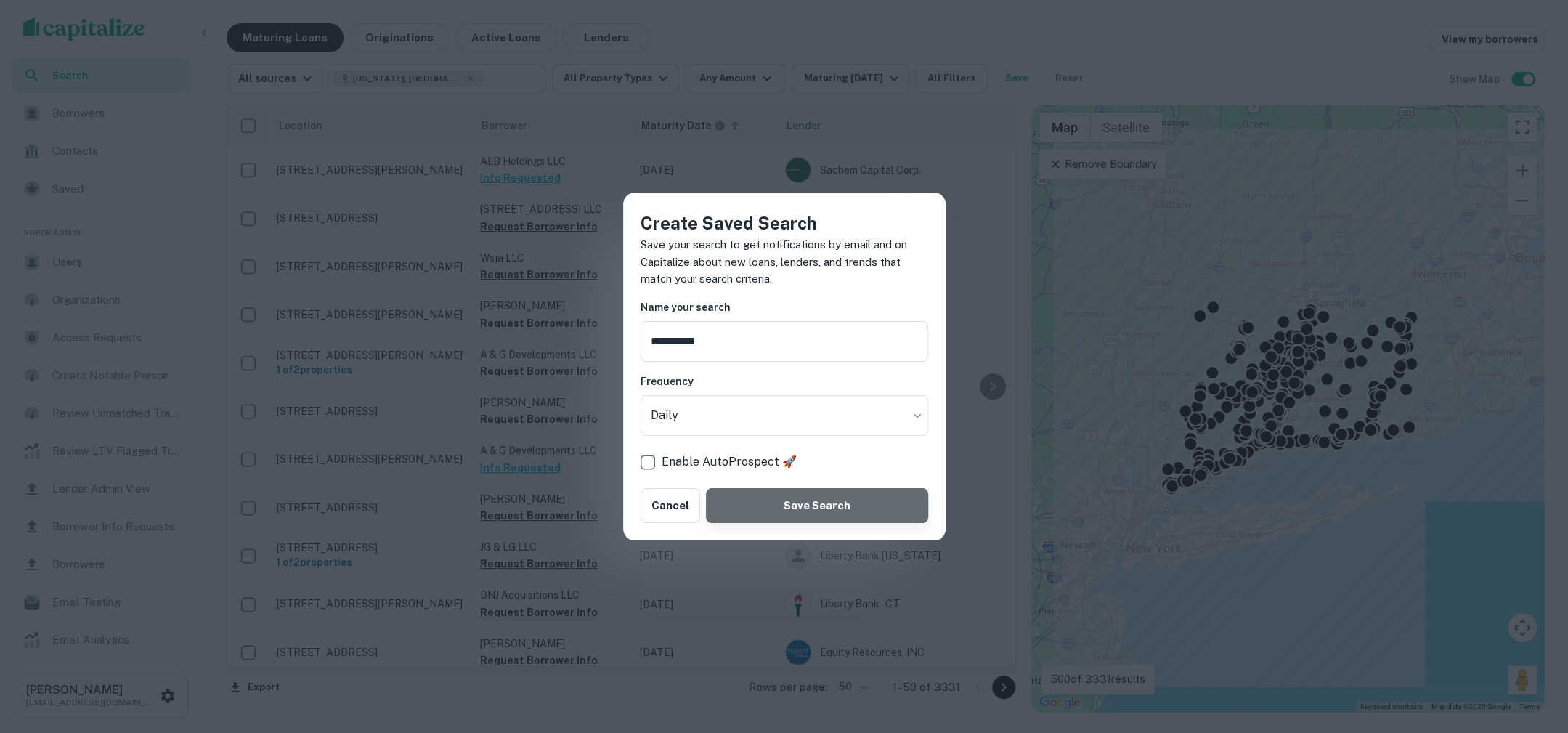
click at [811, 502] on button "Save Search" at bounding box center [817, 505] width 222 height 35
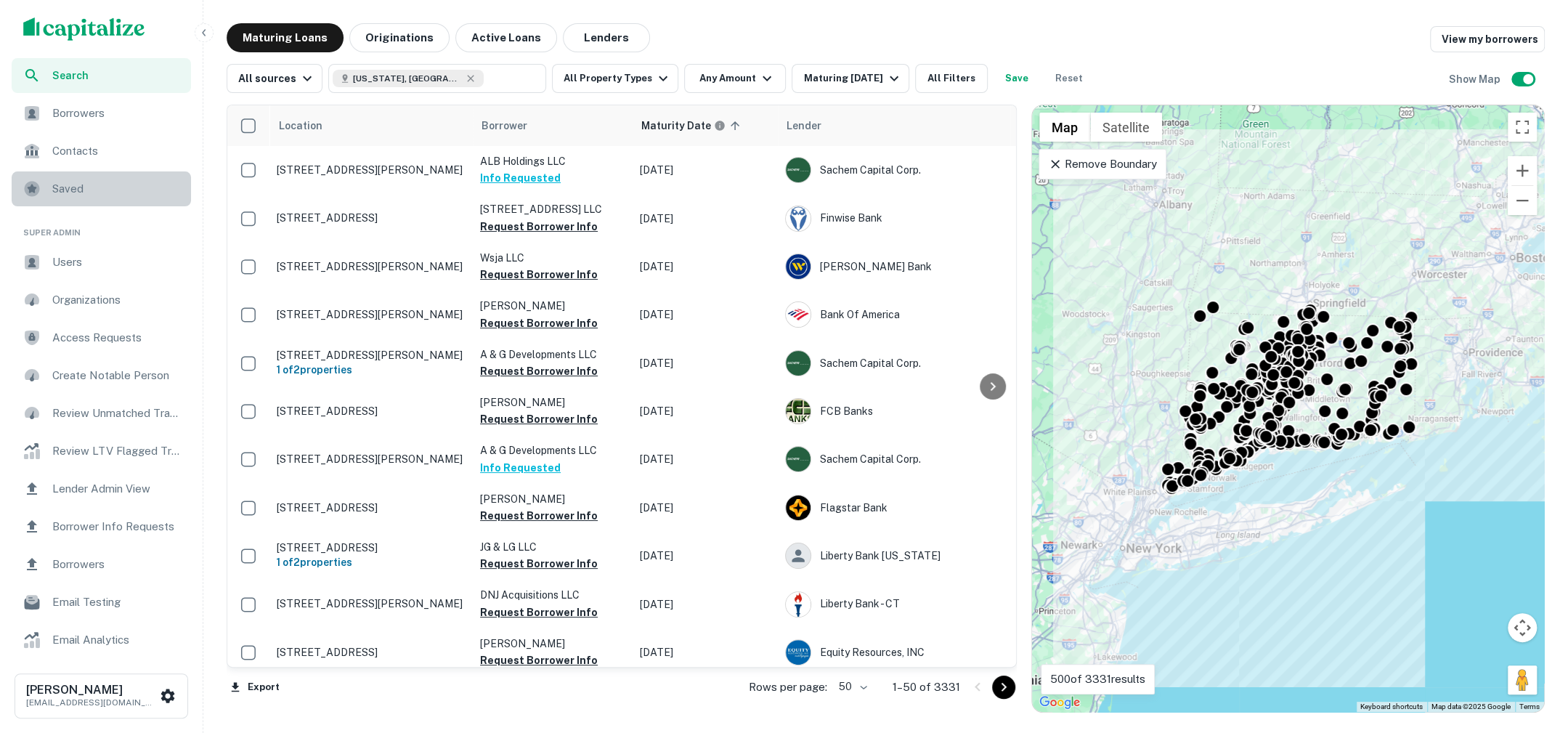
click at [111, 192] on span "Saved" at bounding box center [118, 189] width 130 height 17
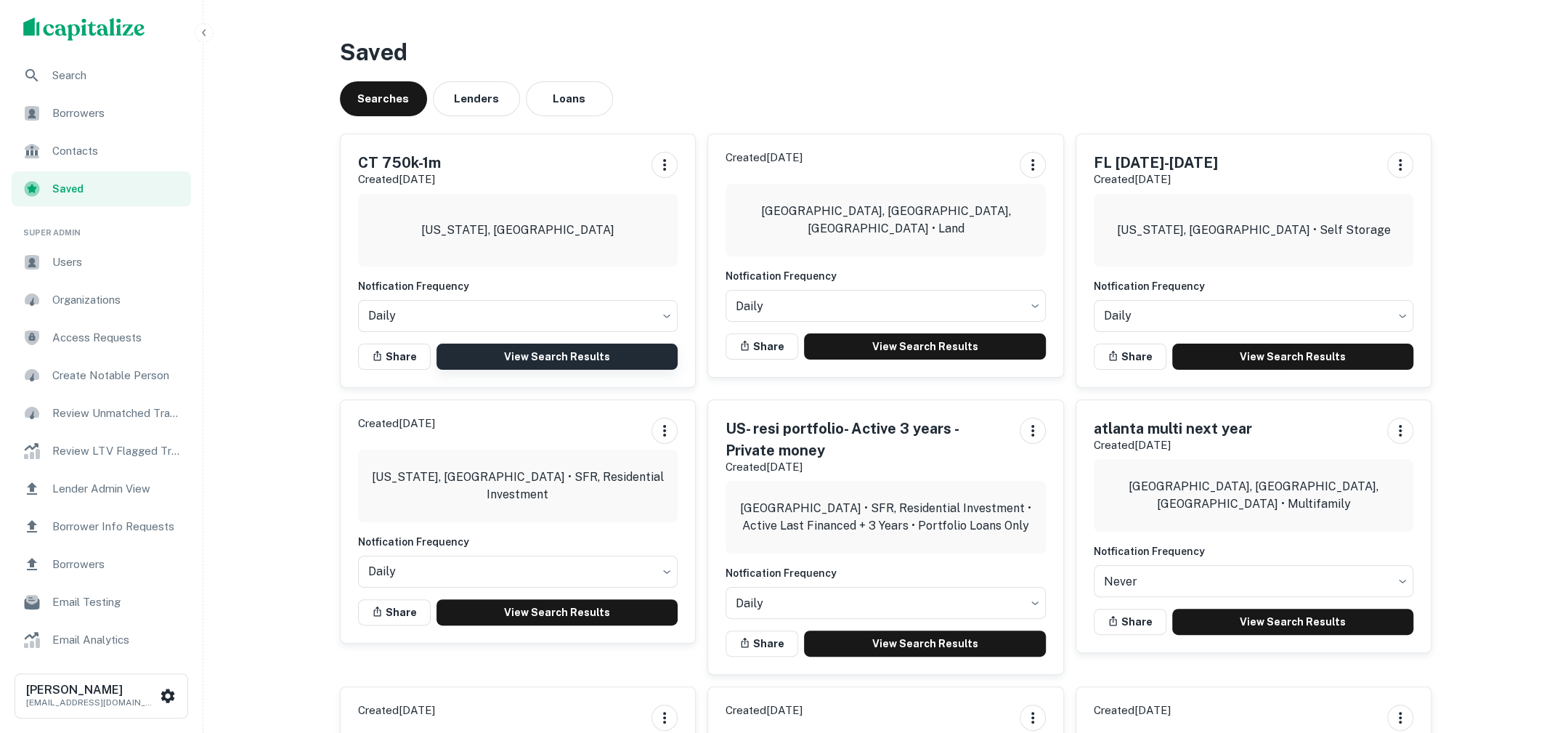
click at [543, 351] on link "View Search Results" at bounding box center [557, 356] width 242 height 26
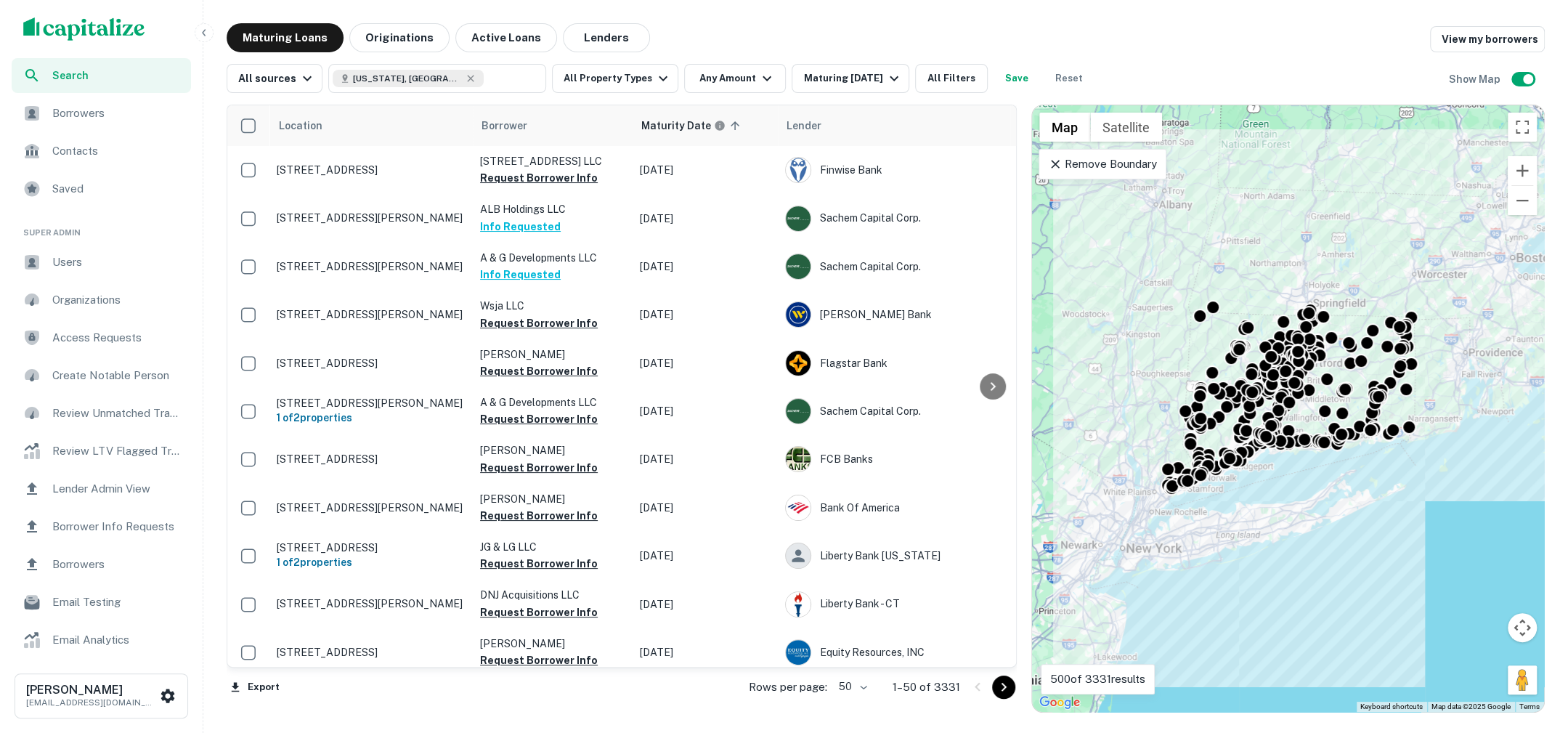
click at [103, 120] on span "Borrowers" at bounding box center [118, 113] width 130 height 17
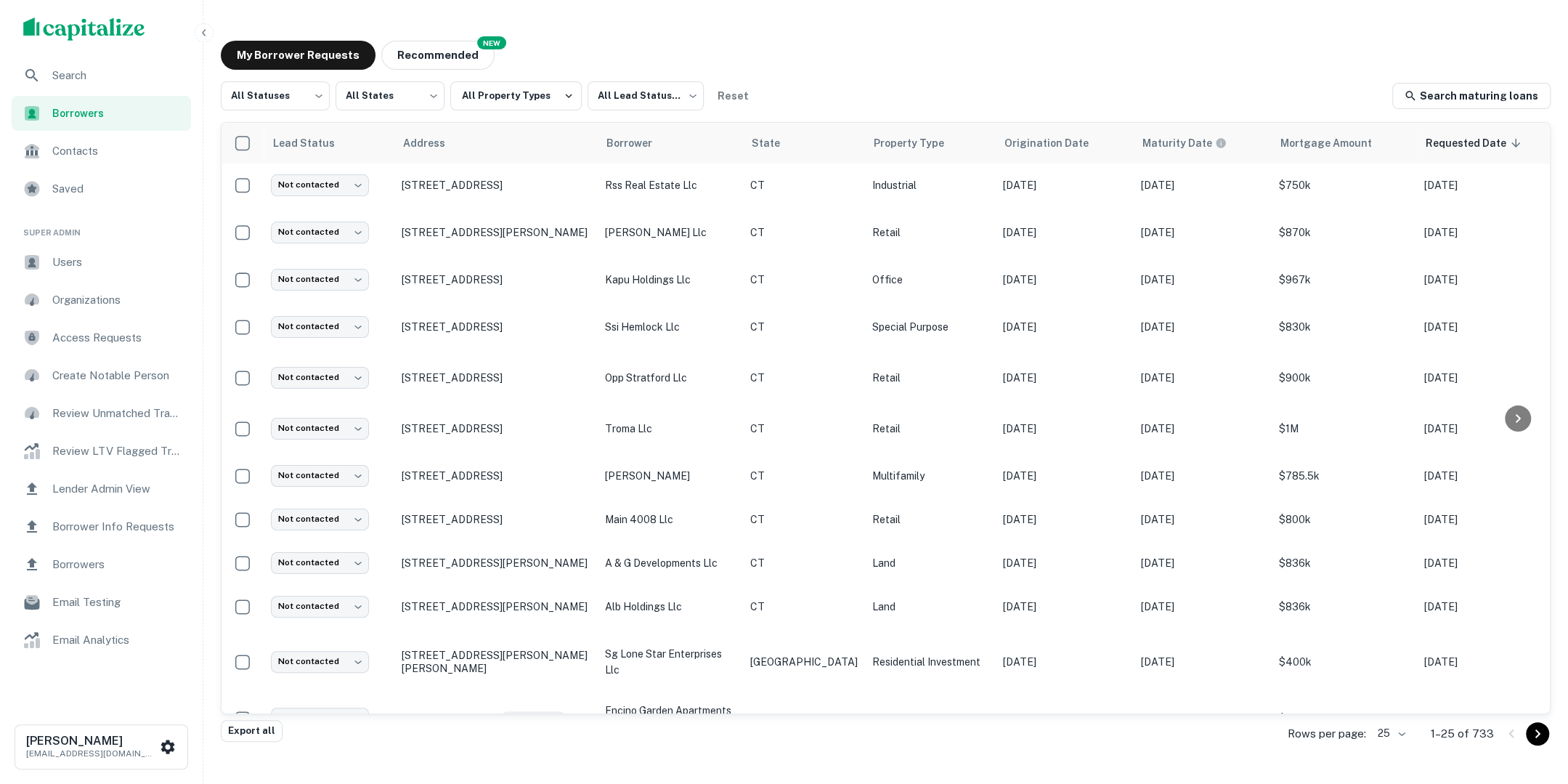
click at [1217, 49] on div "My Borrower Requests NEW Recommended" at bounding box center [885, 55] width 1329 height 29
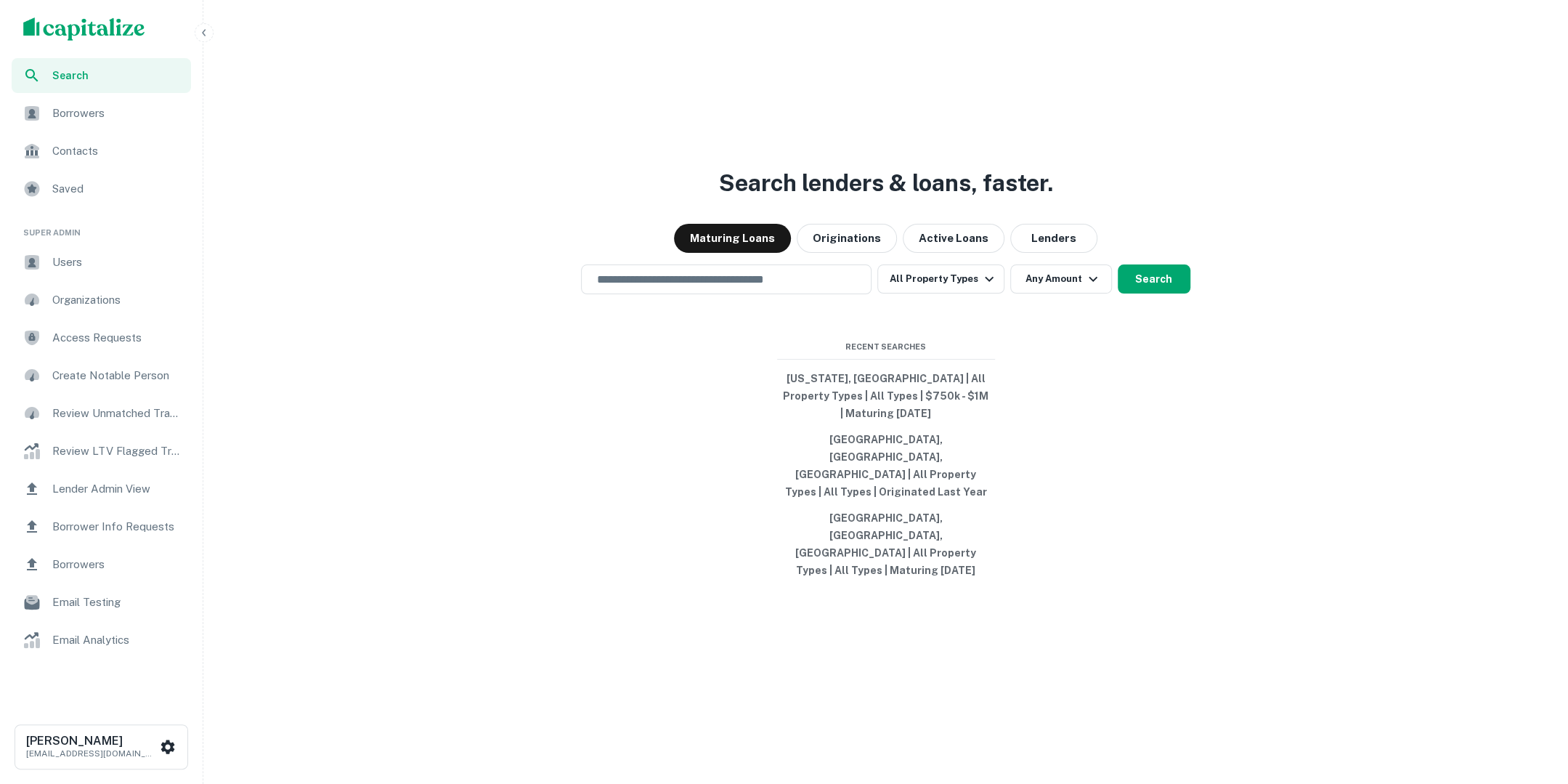
type input "**********"
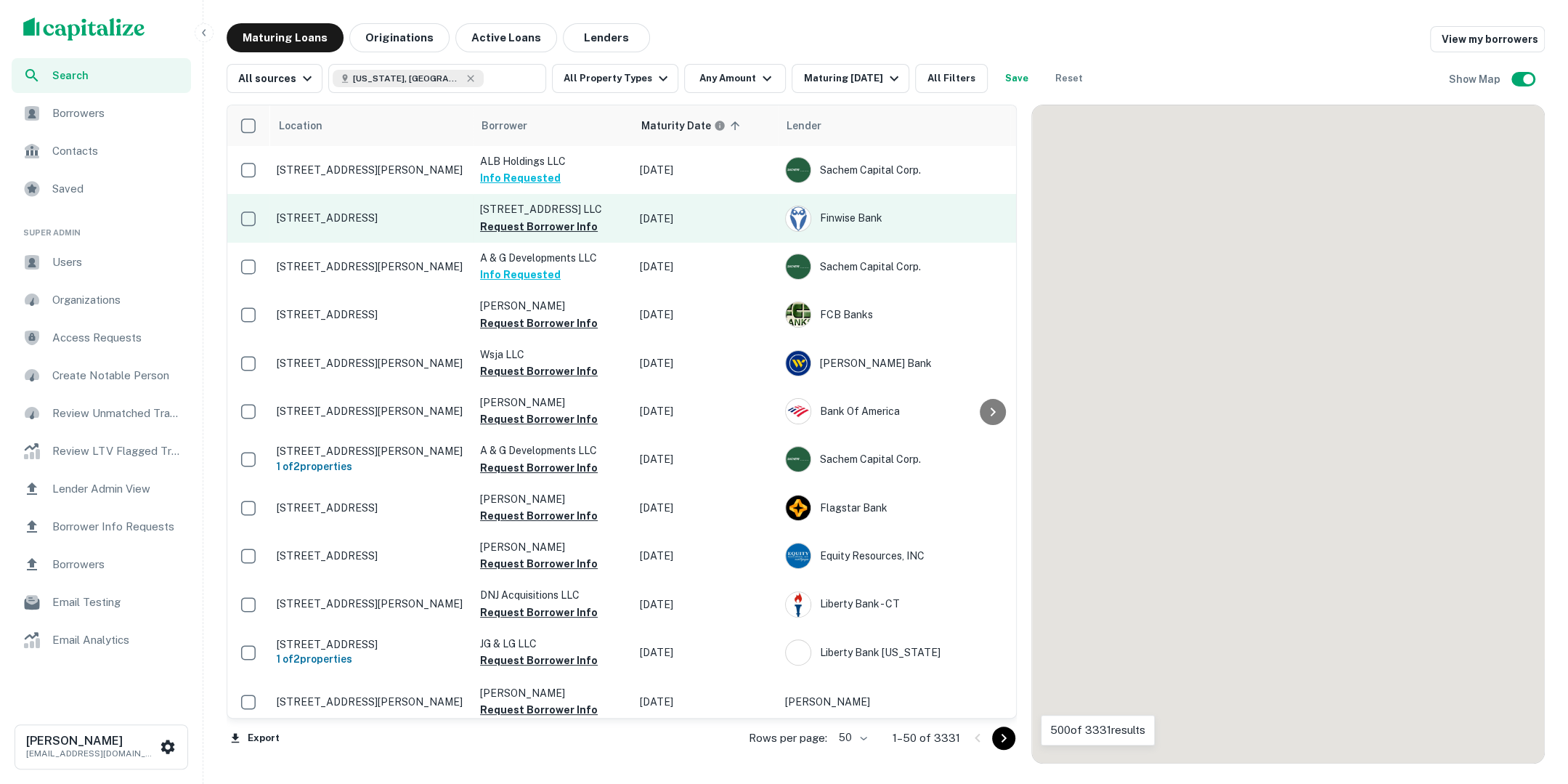
click at [406, 219] on p "[STREET_ADDRESS]" at bounding box center [371, 217] width 189 height 13
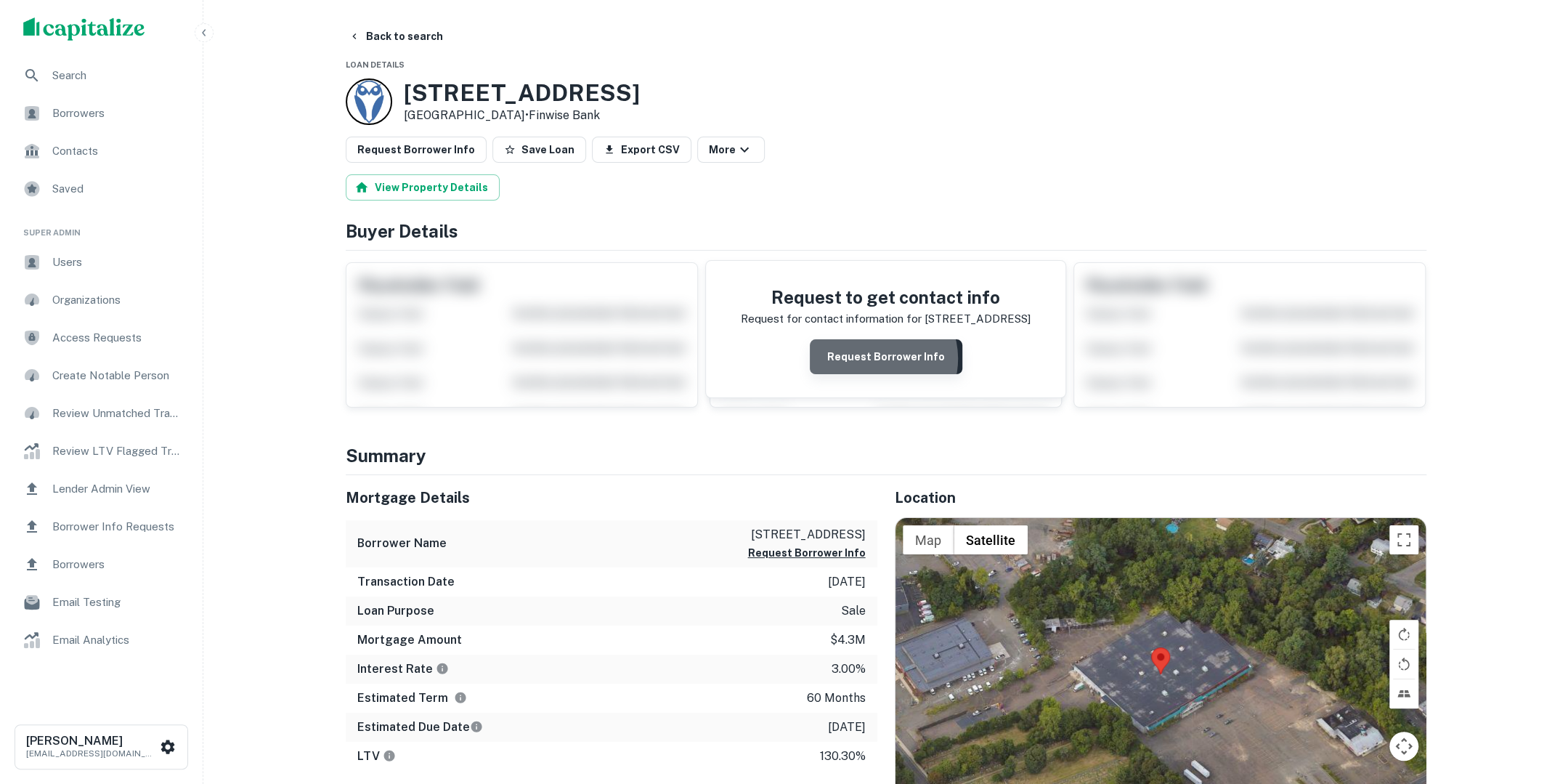
click at [878, 357] on button "Request Borrower Info" at bounding box center [886, 356] width 153 height 35
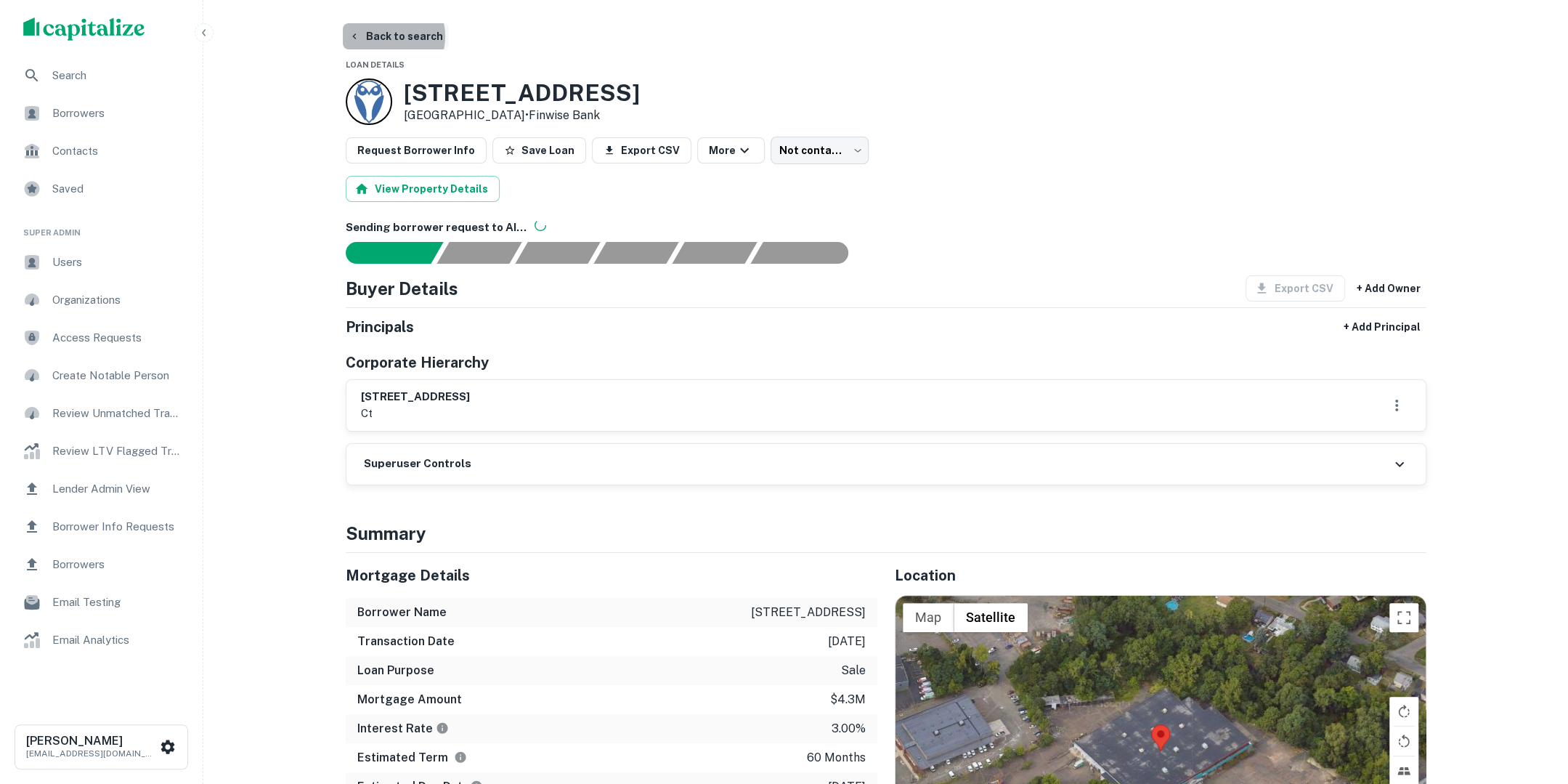
click at [383, 37] on button "Back to search" at bounding box center [396, 36] width 106 height 26
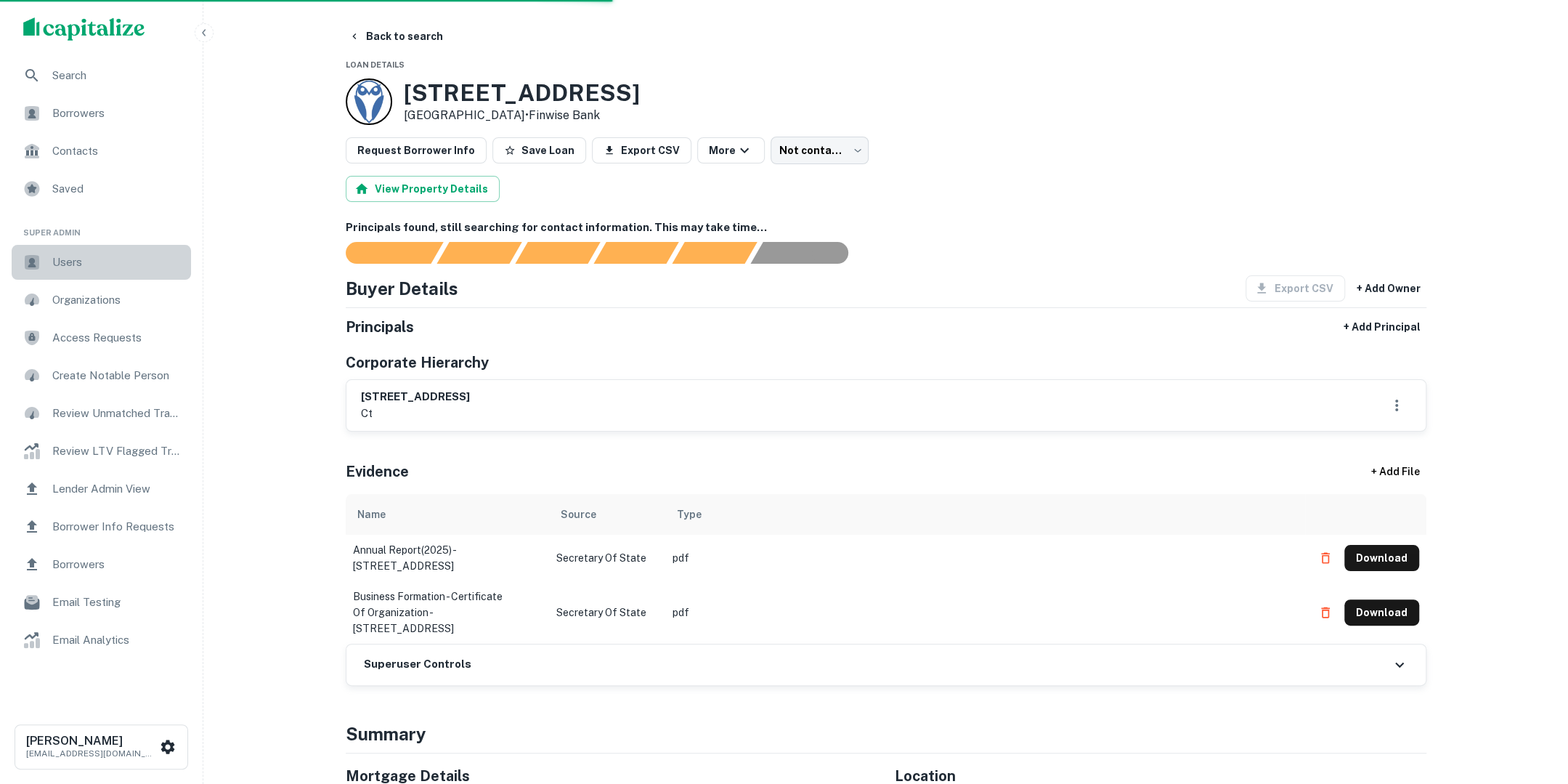
click at [77, 270] on div "Users" at bounding box center [102, 262] width 180 height 35
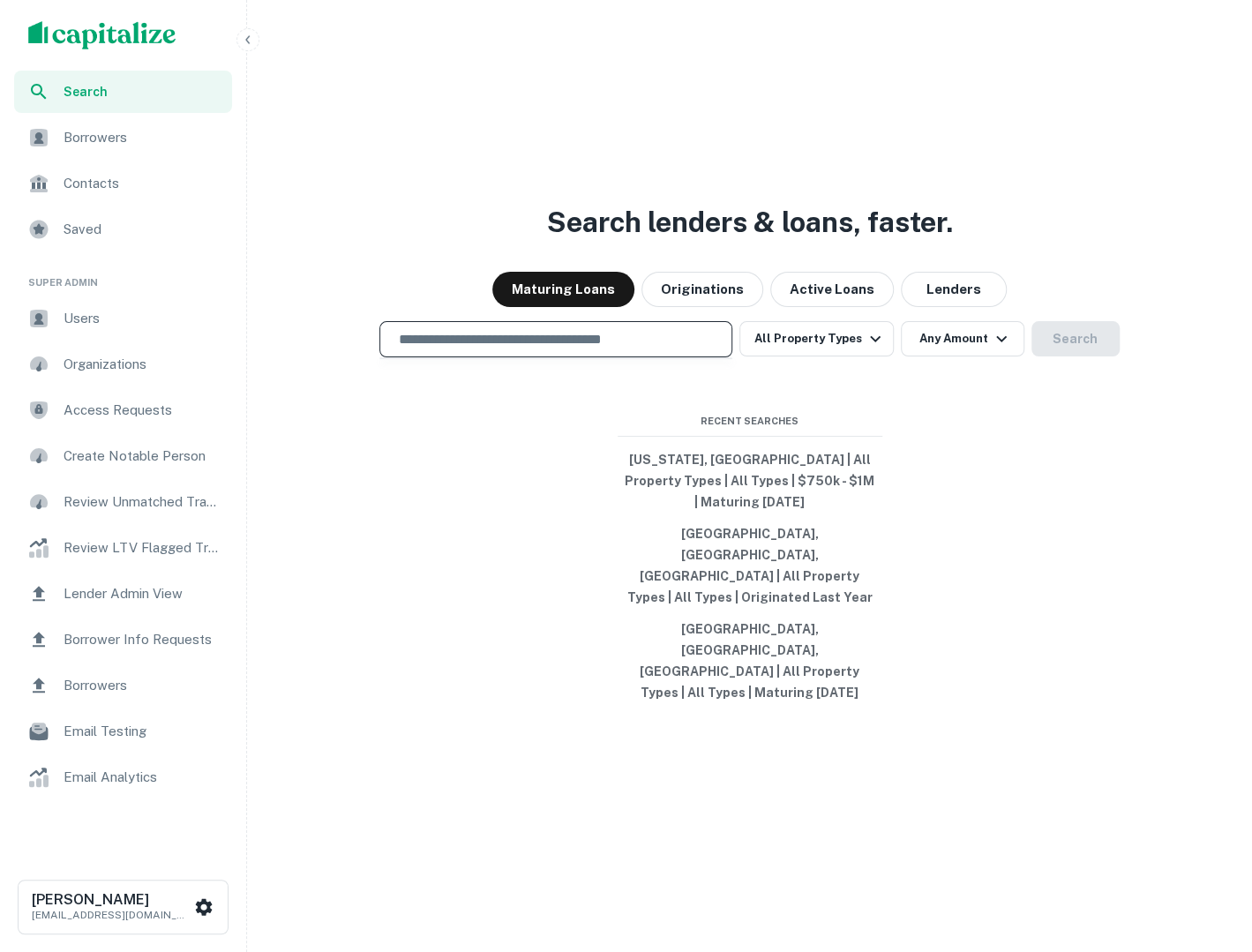
click at [649, 349] on input "text" at bounding box center [556, 339] width 337 height 20
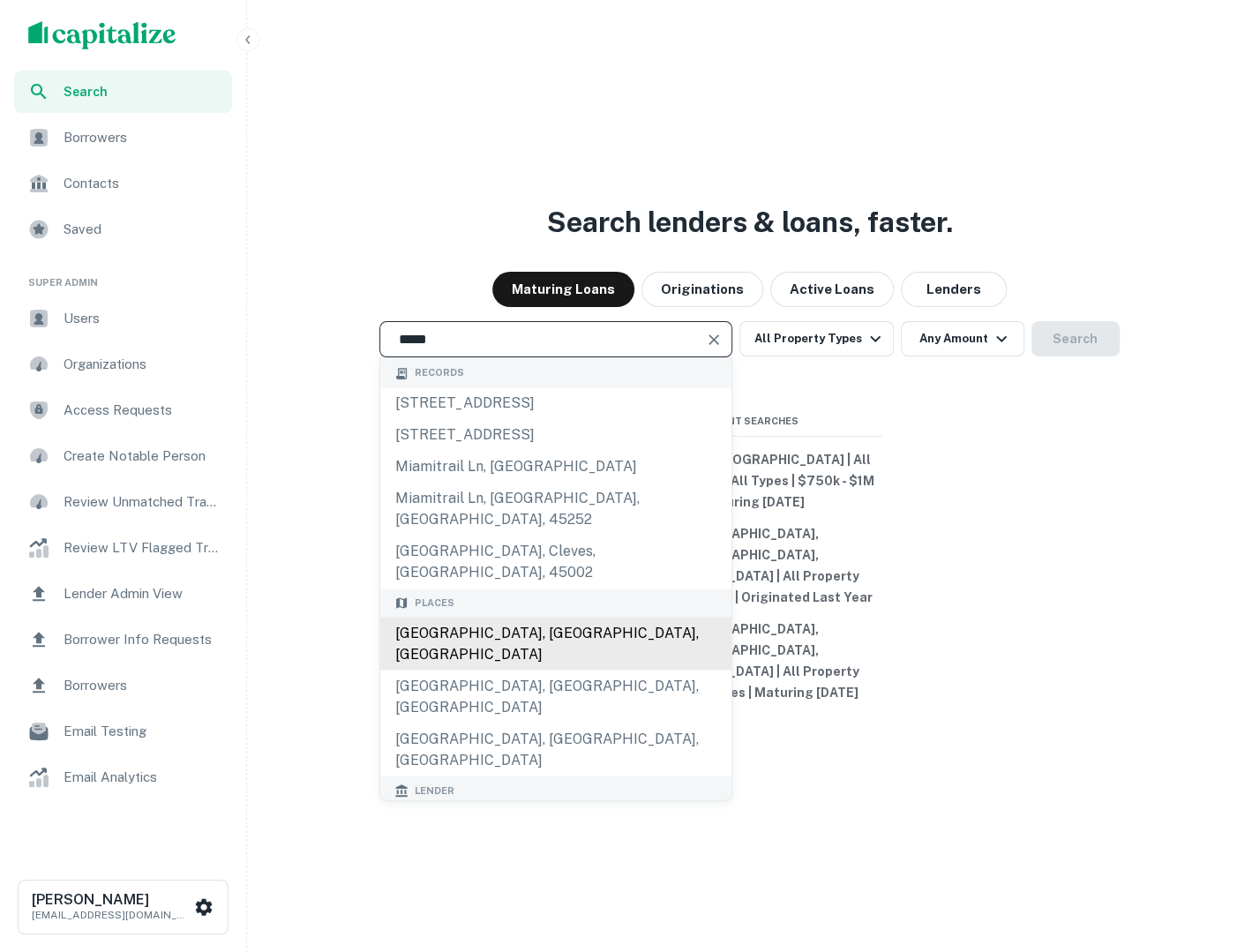
click at [552, 650] on div "[GEOGRAPHIC_DATA], [GEOGRAPHIC_DATA], [GEOGRAPHIC_DATA]" at bounding box center [556, 644] width 351 height 53
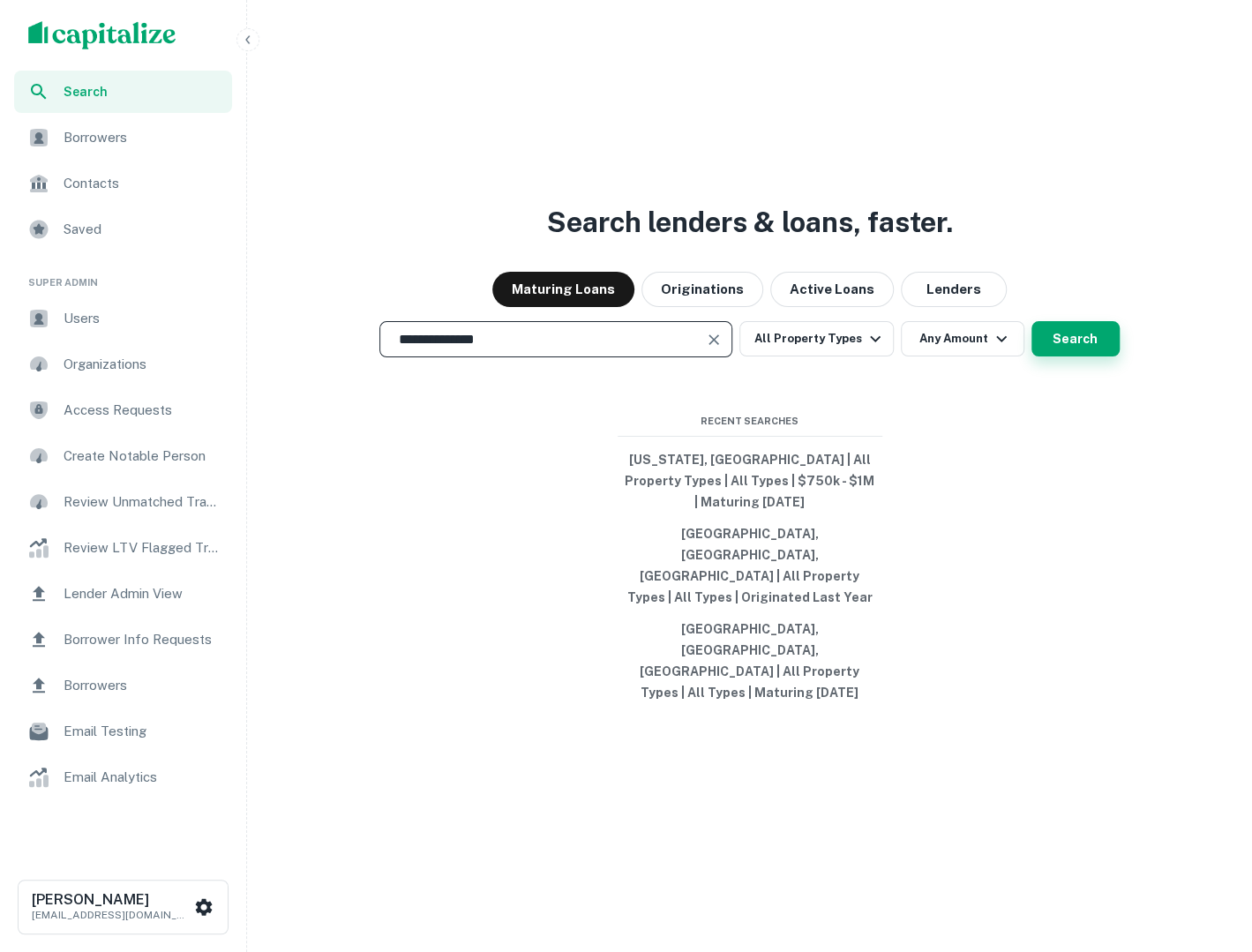
type input "**********"
click at [1057, 356] on button "Search" at bounding box center [1075, 338] width 88 height 35
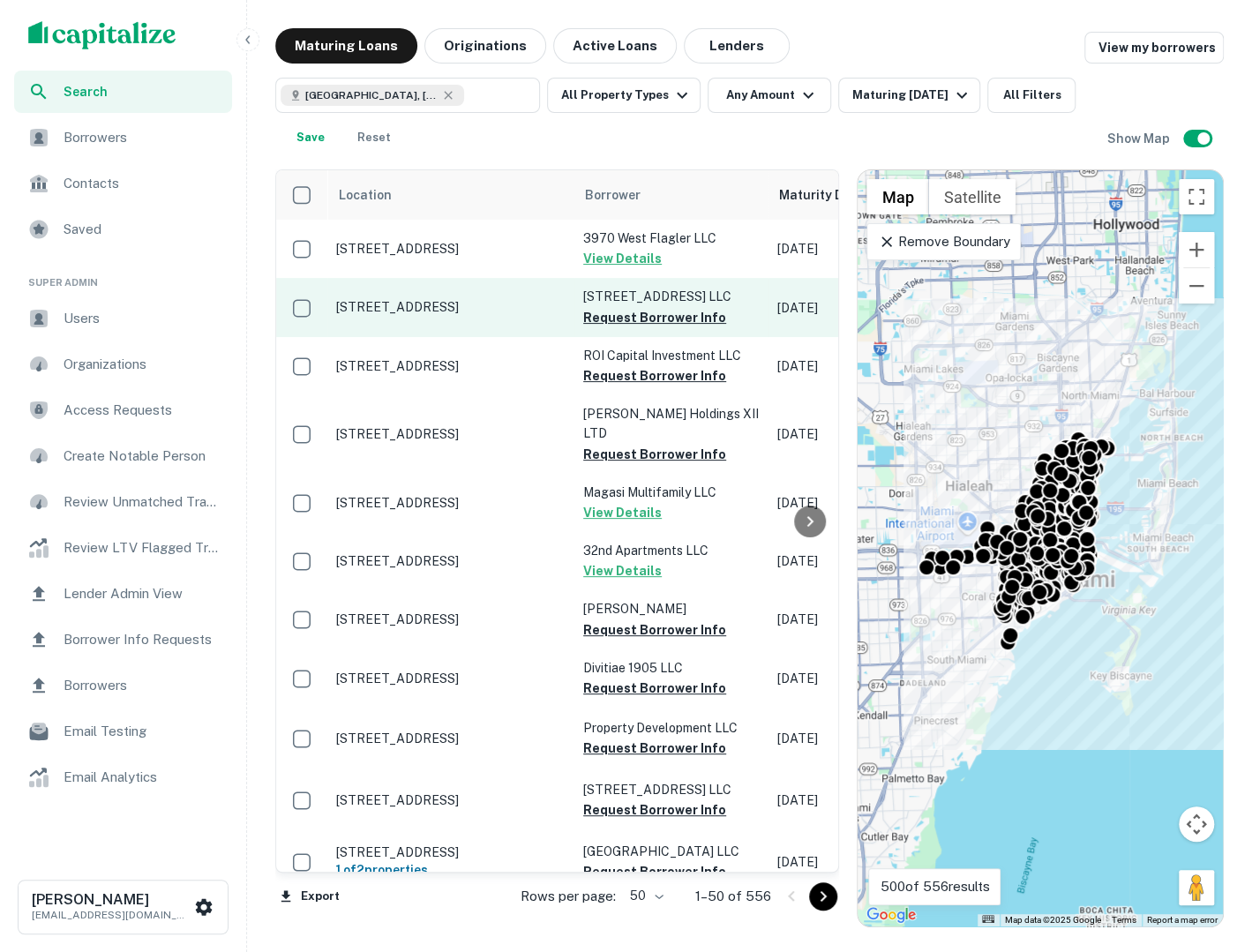
click at [433, 306] on p "[STREET_ADDRESS]" at bounding box center [451, 306] width 229 height 15
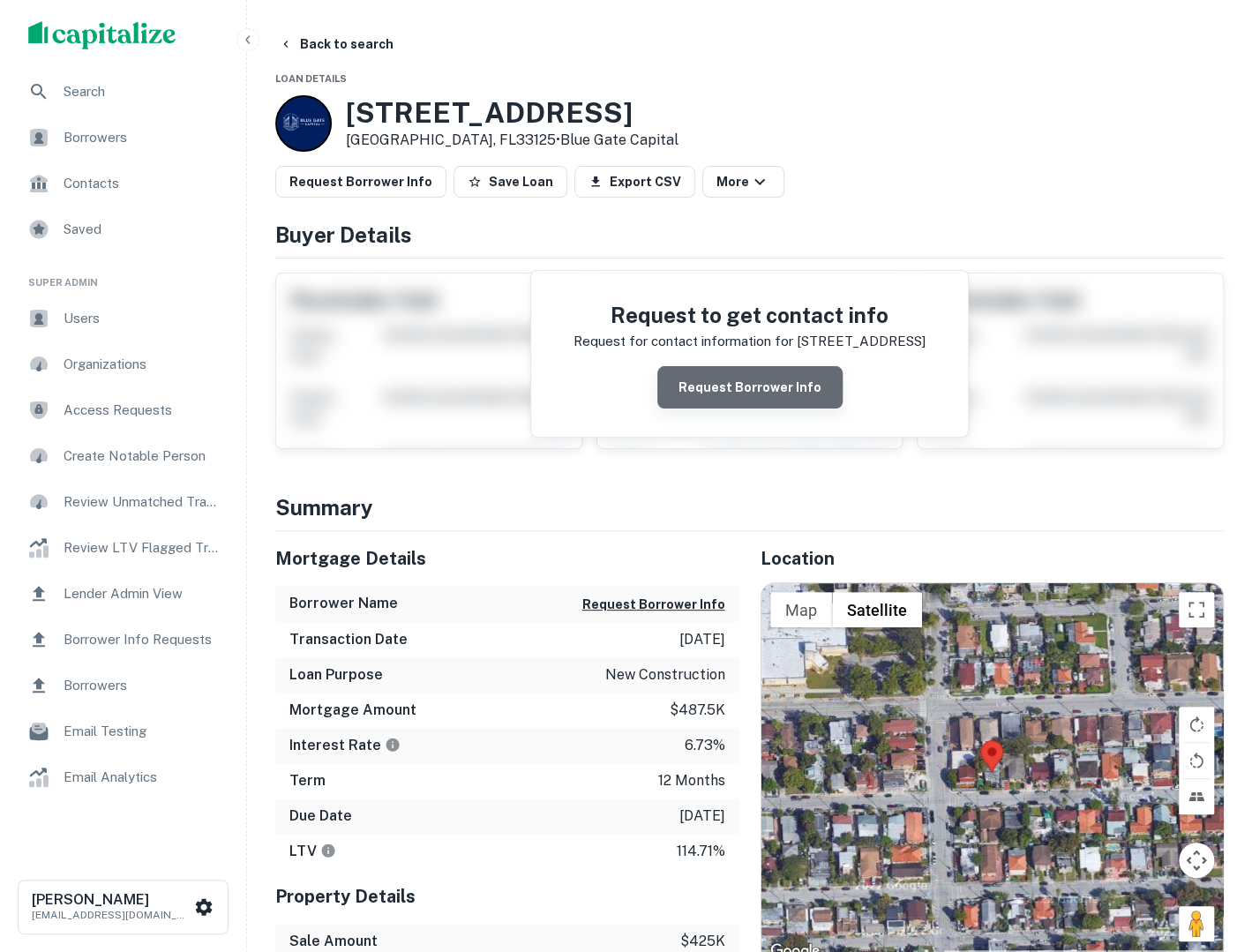
click at [788, 368] on button "Request Borrower Info" at bounding box center [750, 387] width 185 height 43
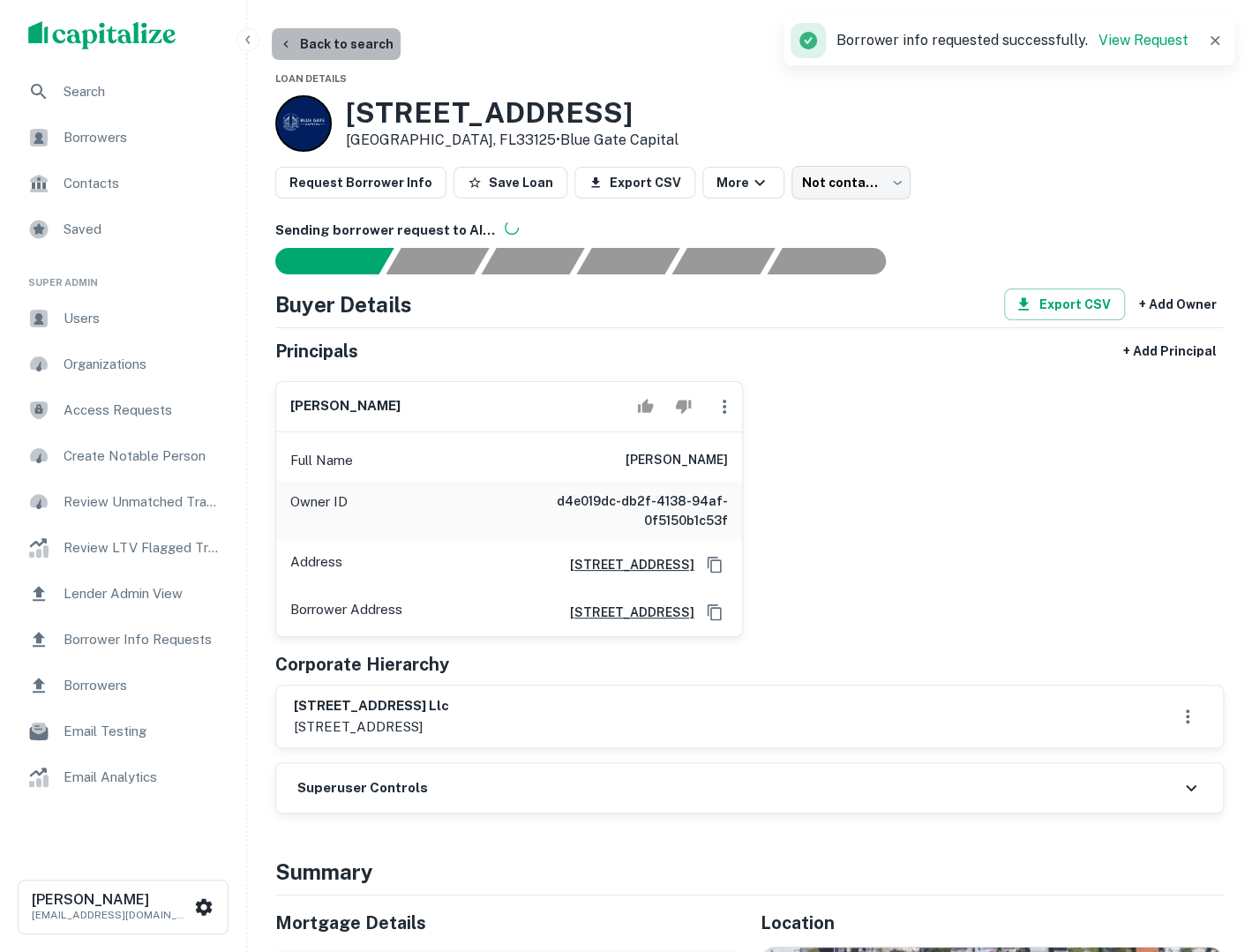
click at [363, 46] on button "Back to search" at bounding box center [336, 44] width 129 height 32
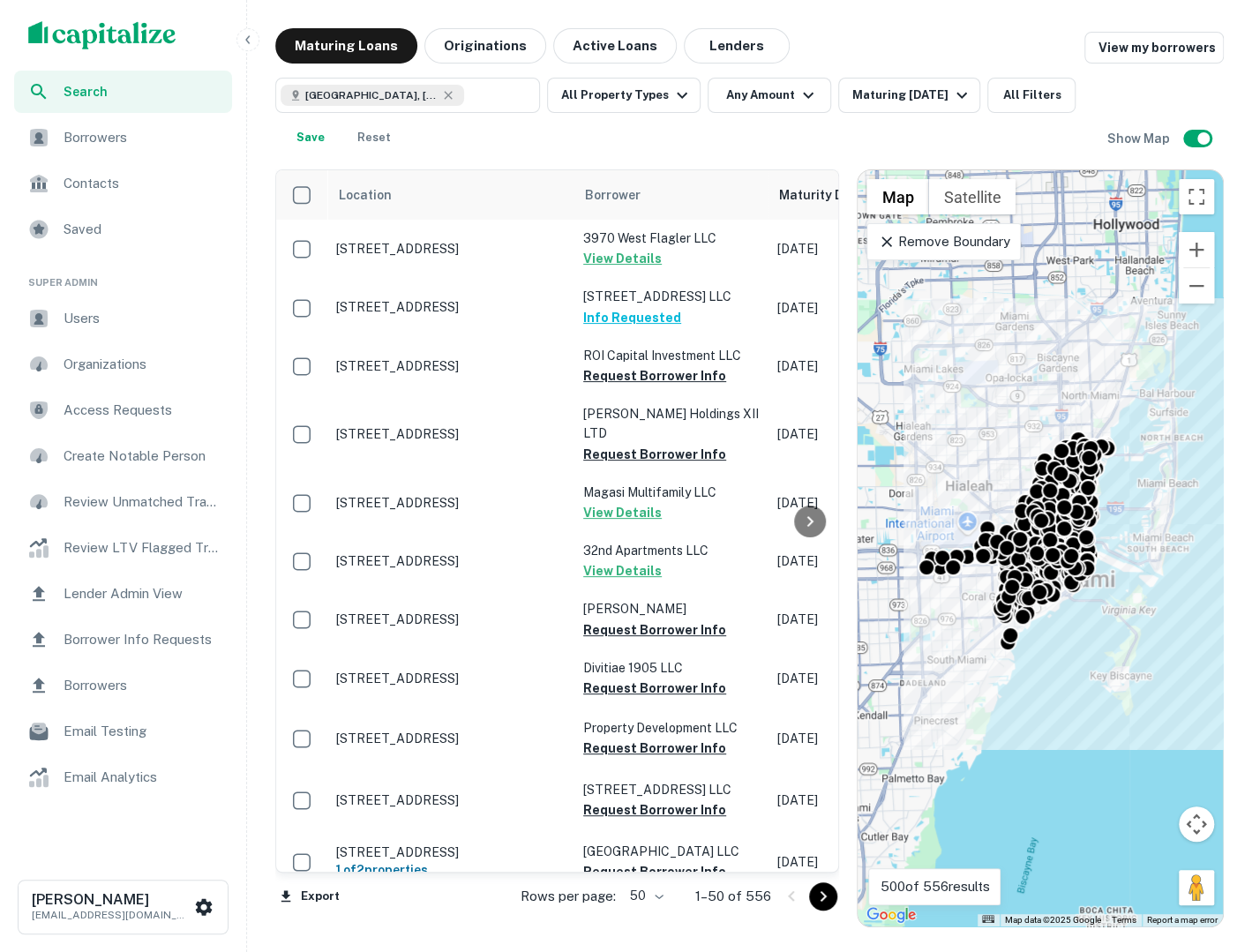
click at [111, 73] on div "Search" at bounding box center [124, 92] width 218 height 43
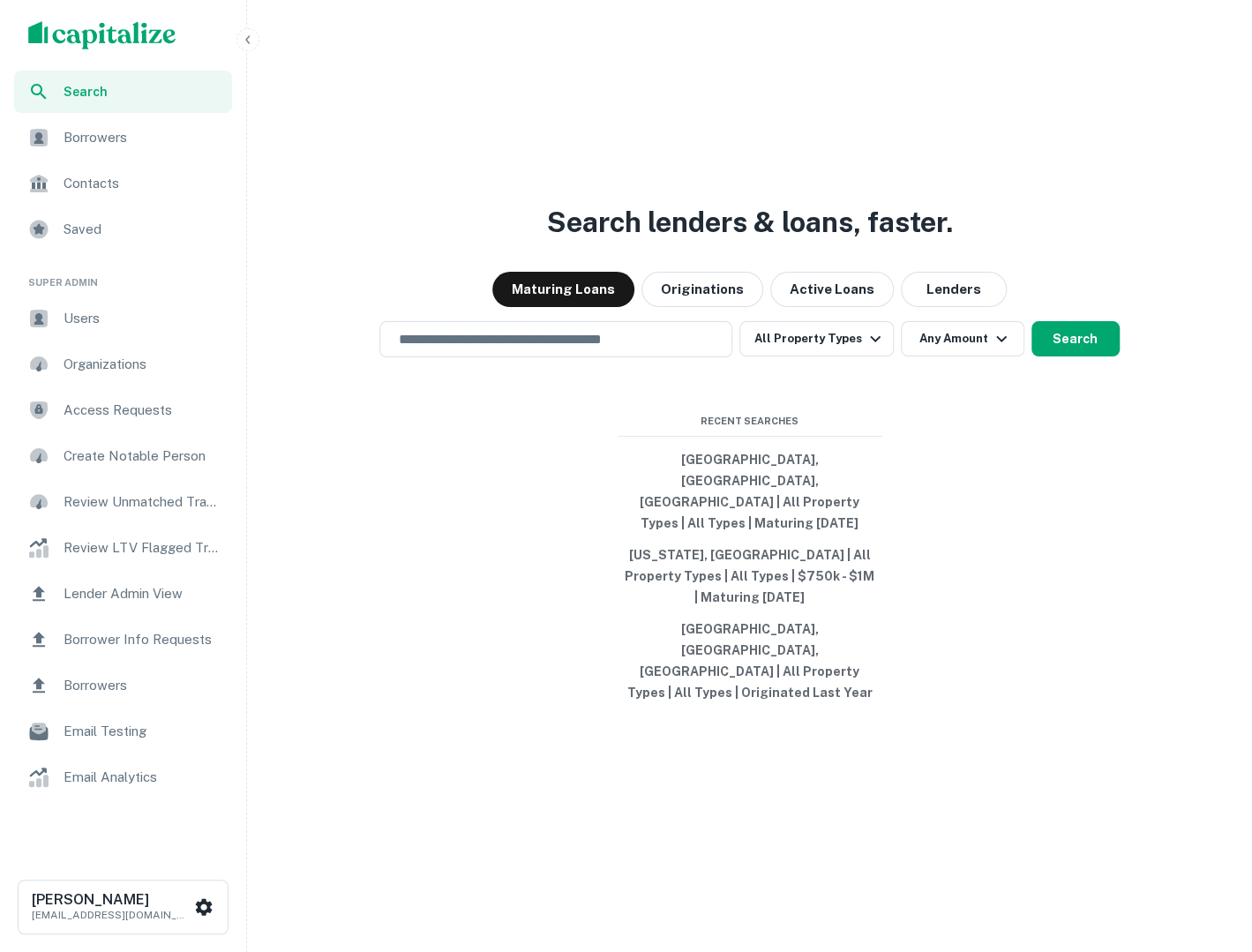
type input "**********"
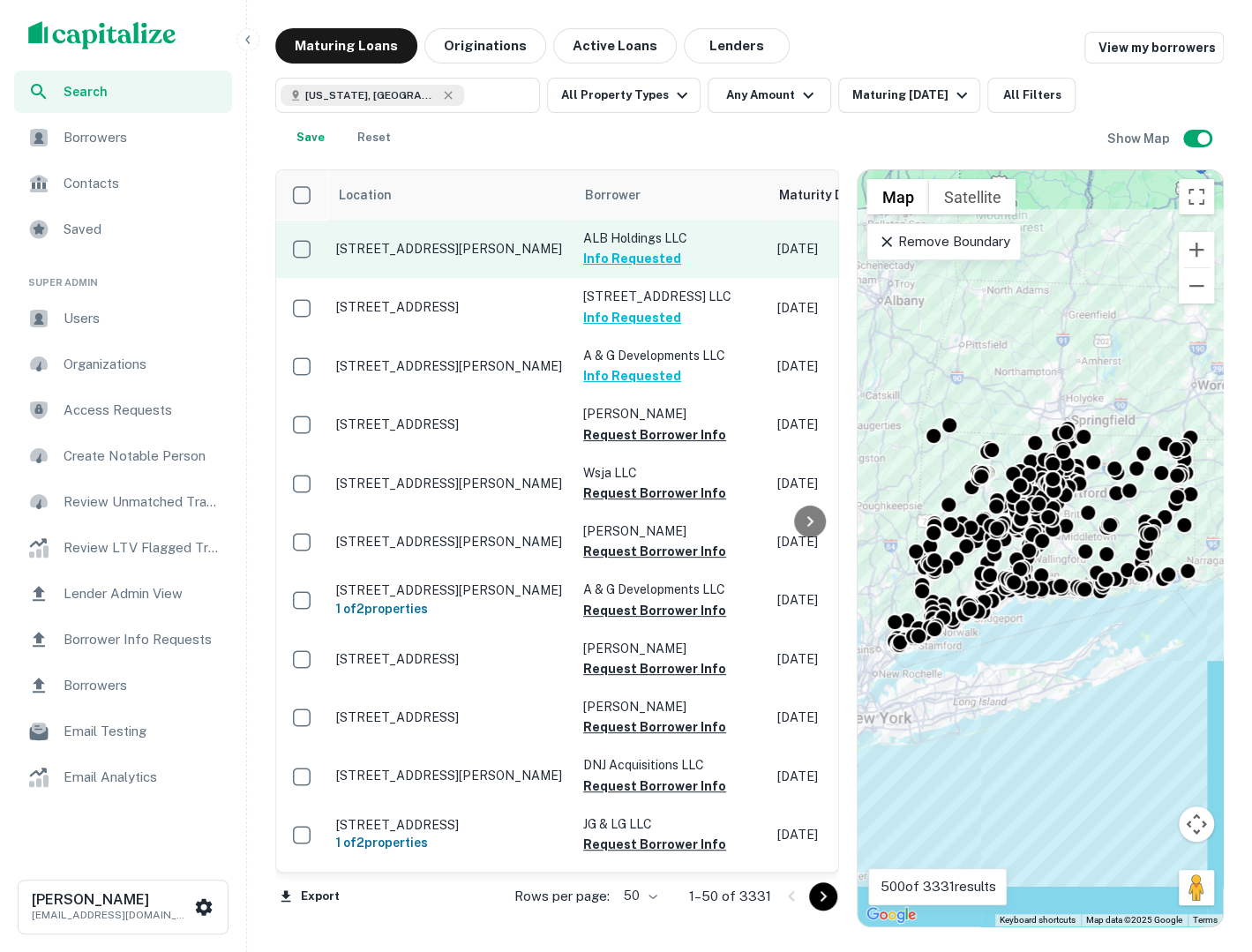
click at [500, 254] on p "49 Coe Ave East Haven, CT06512" at bounding box center [451, 248] width 229 height 15
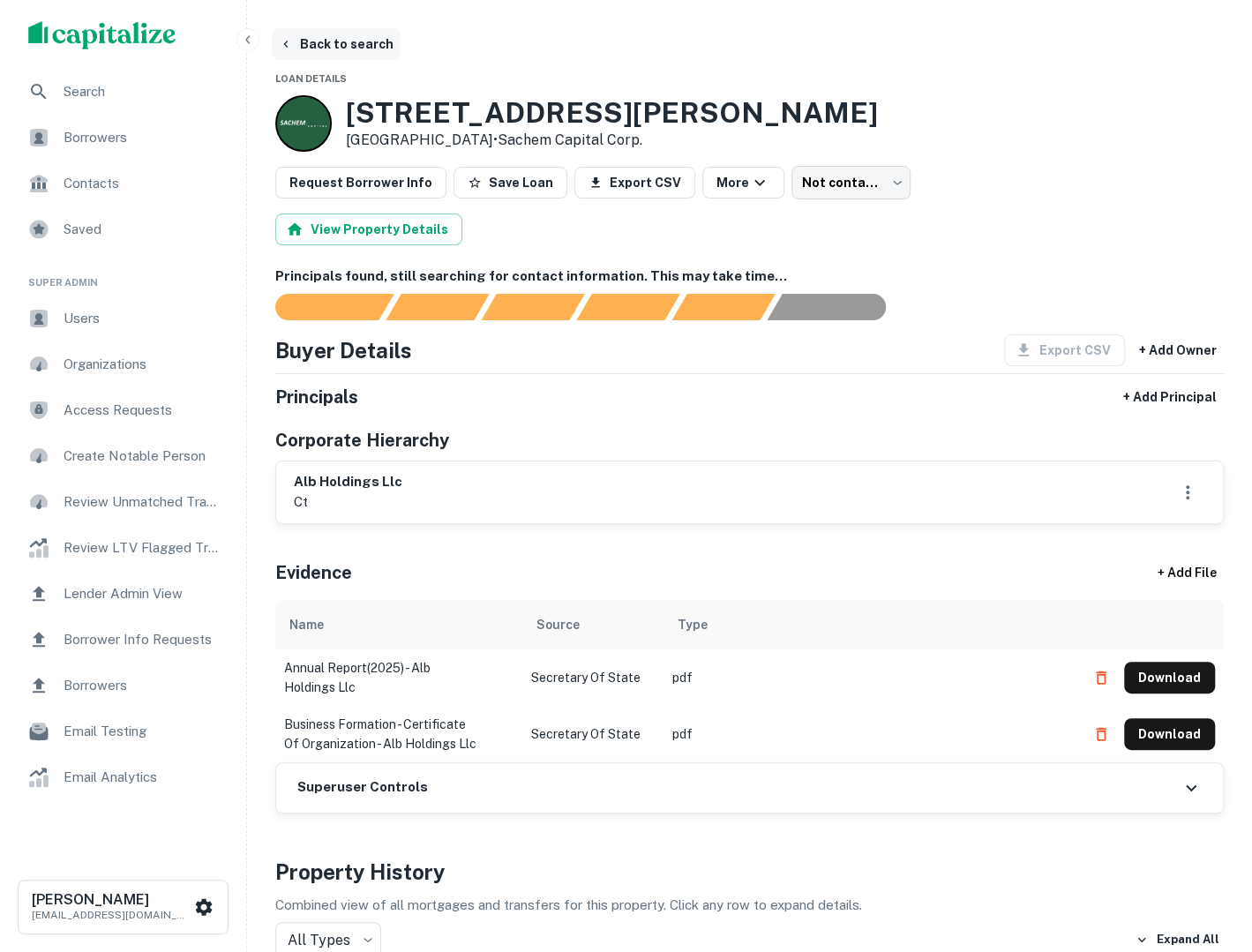
click at [351, 45] on button "Back to search" at bounding box center [336, 44] width 129 height 32
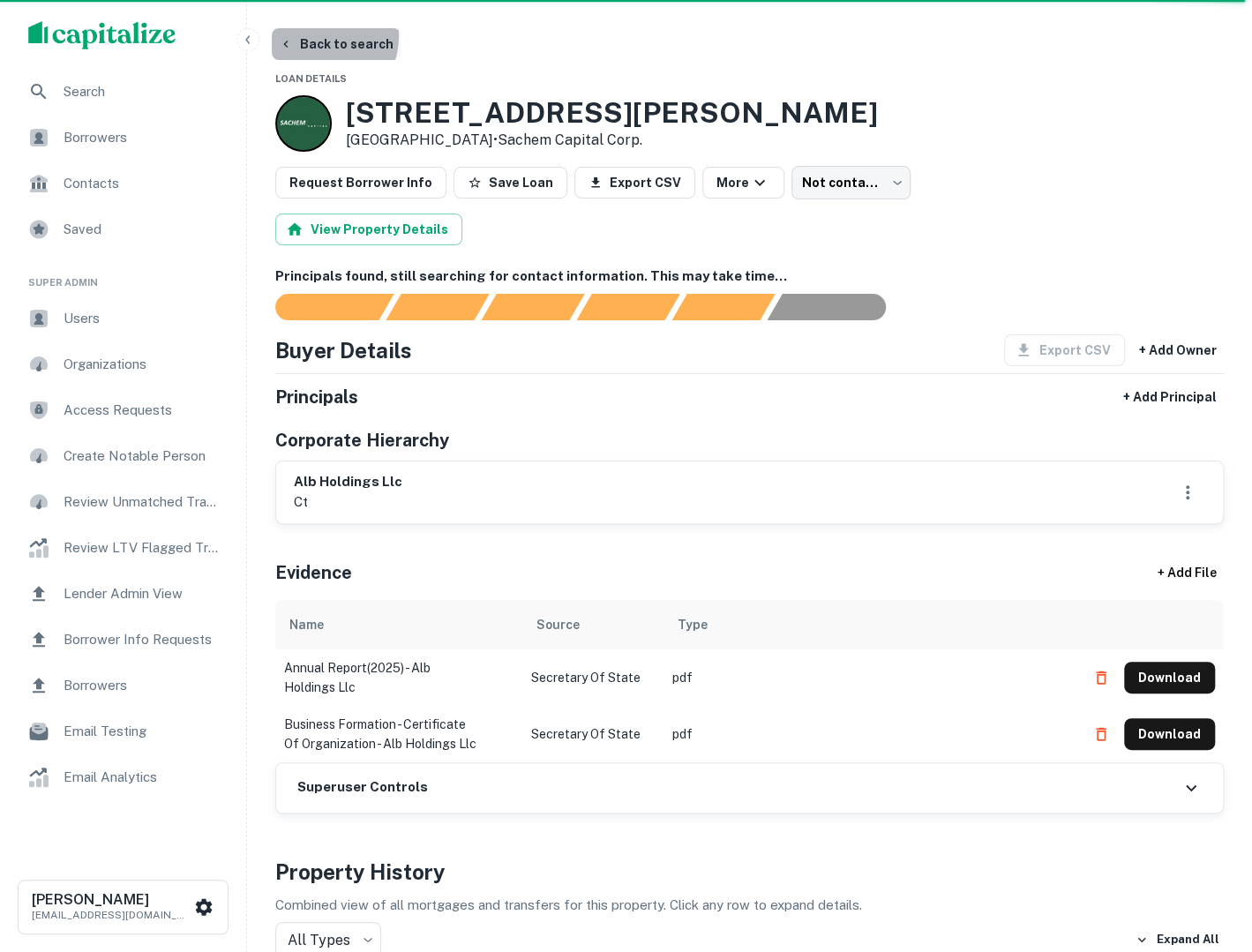
click at [315, 35] on button "Back to search" at bounding box center [336, 44] width 129 height 32
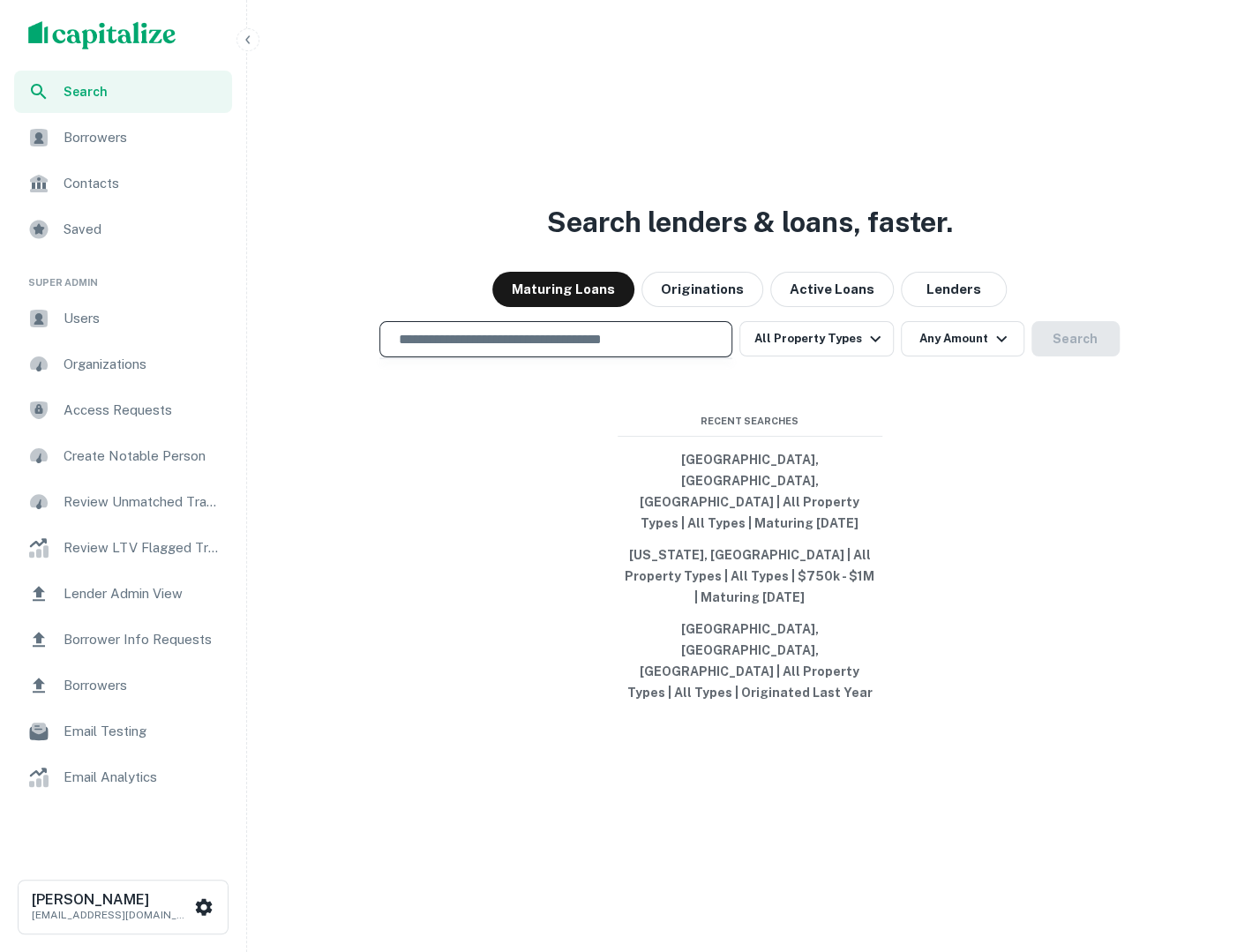
click at [558, 349] on input "text" at bounding box center [556, 339] width 337 height 20
type input "**********"
click at [1063, 356] on button "Search" at bounding box center [1075, 338] width 88 height 35
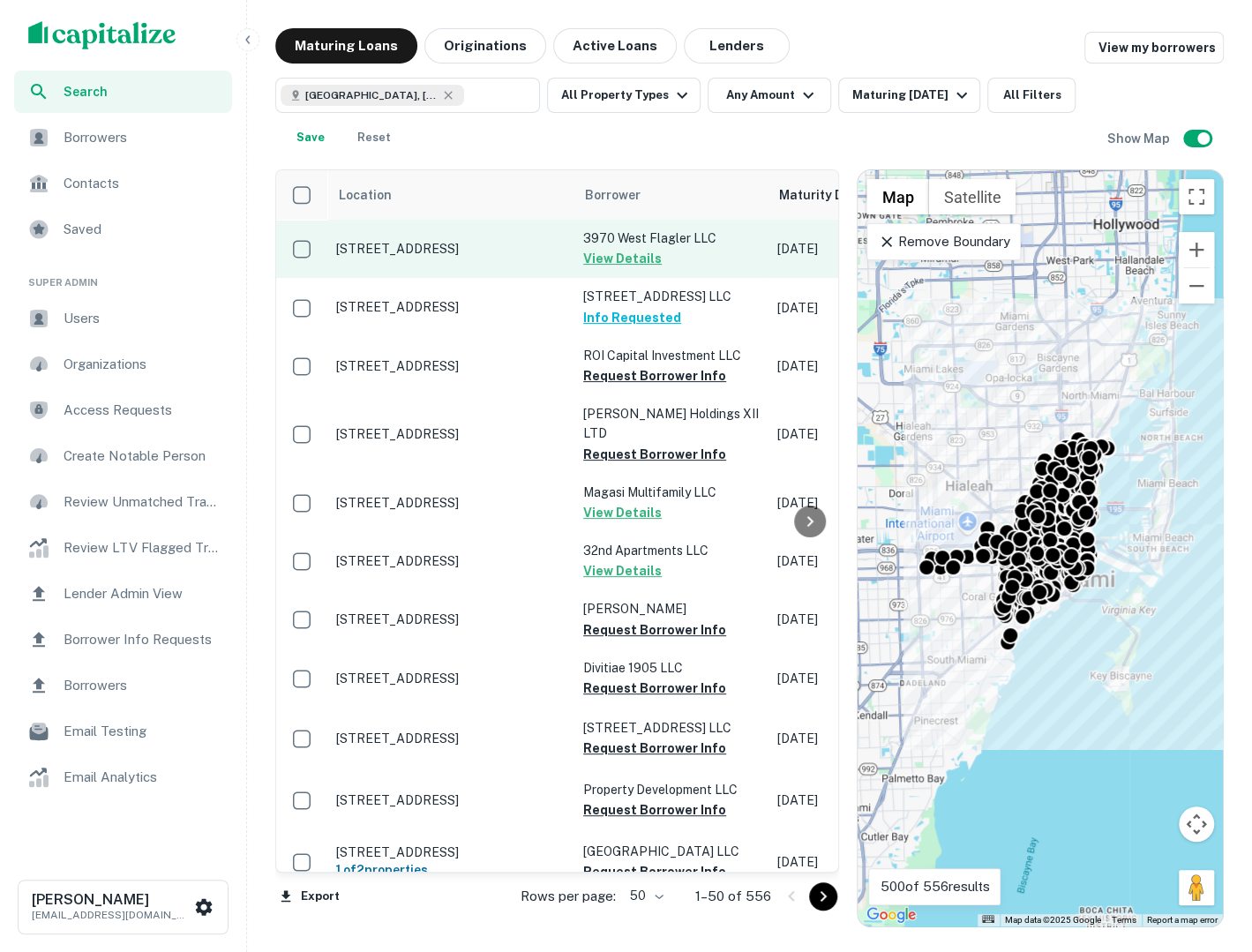
click at [513, 256] on p "[STREET_ADDRESS]" at bounding box center [451, 248] width 229 height 15
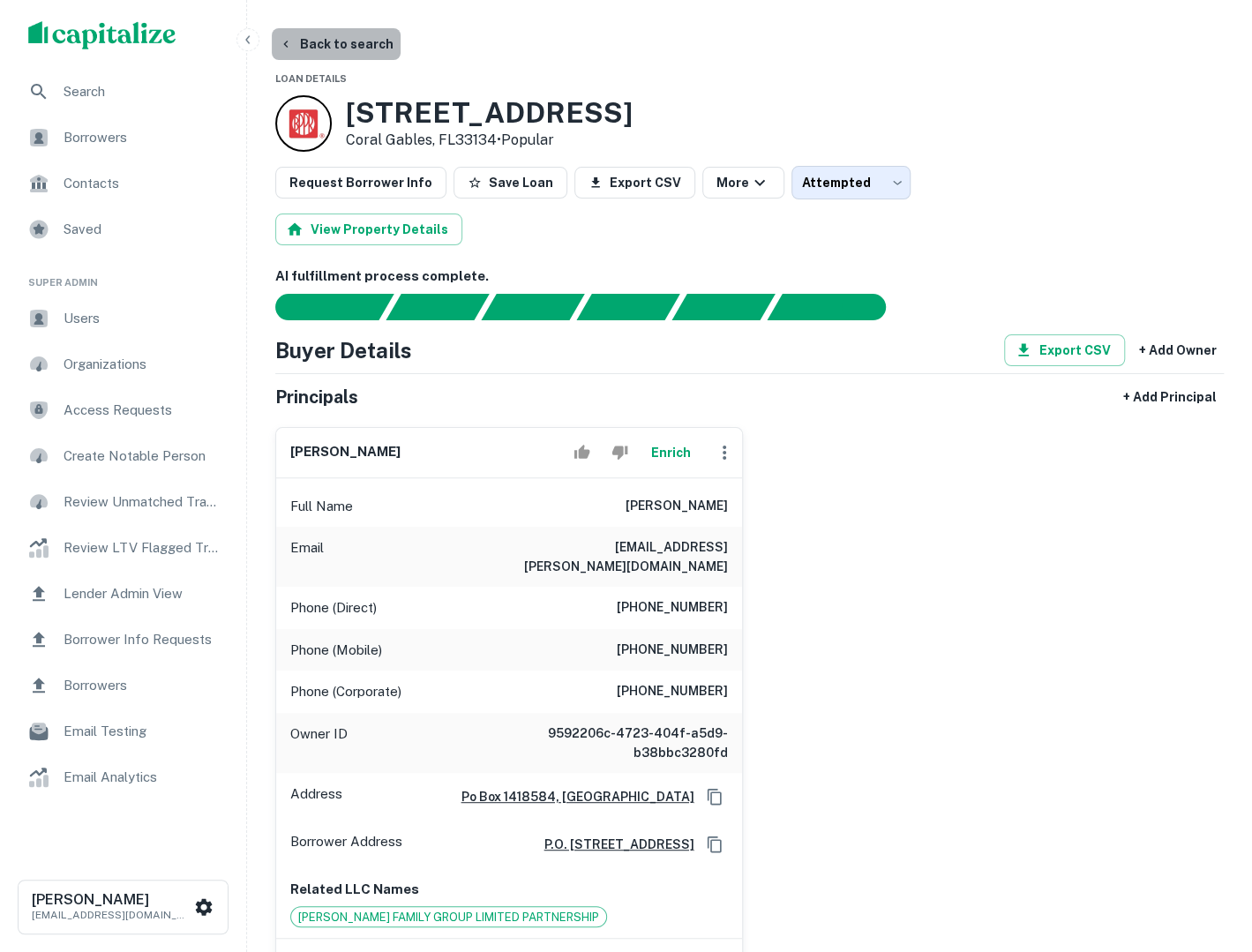
click at [358, 45] on button "Back to search" at bounding box center [336, 44] width 129 height 32
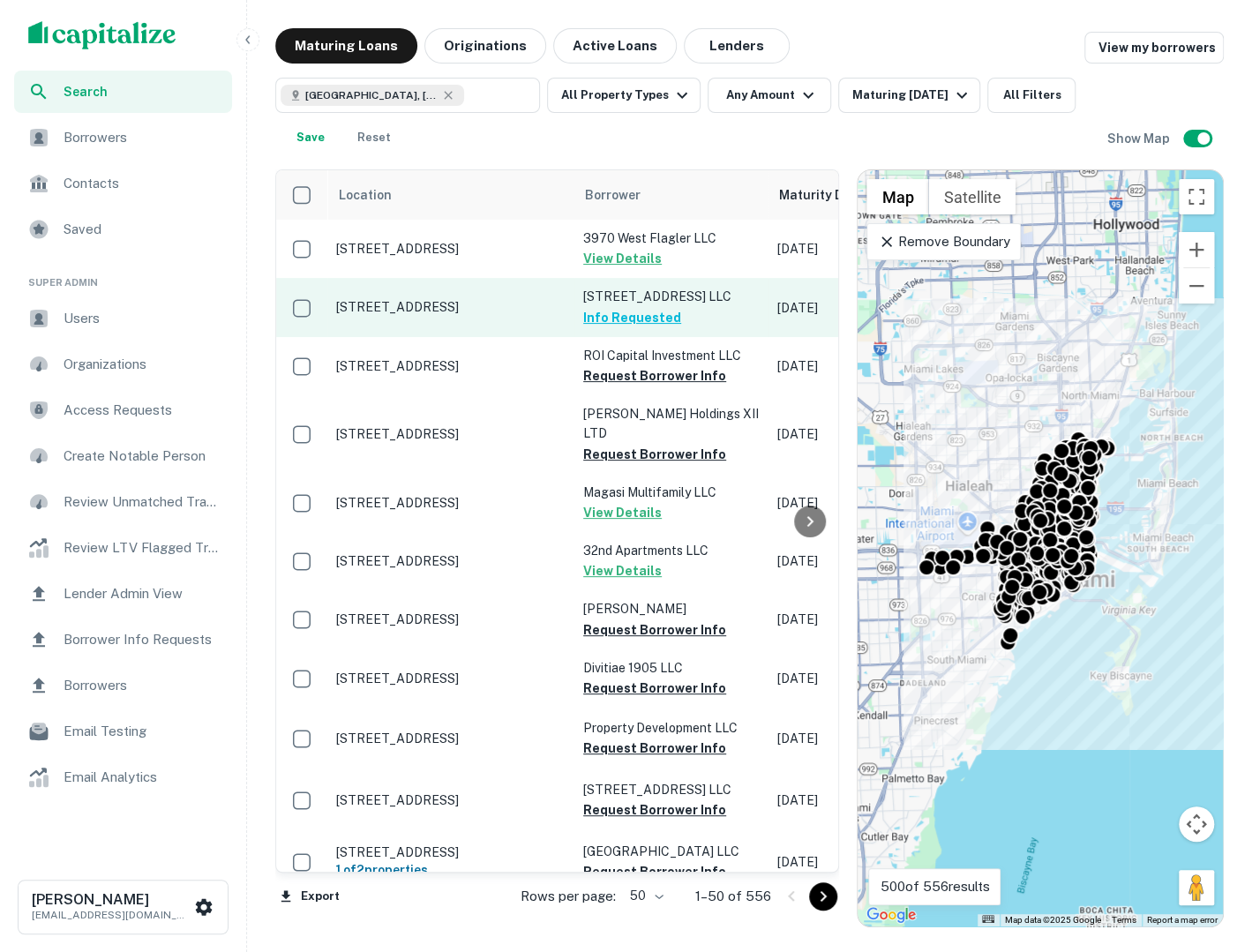
click at [426, 304] on p "[STREET_ADDRESS]" at bounding box center [451, 306] width 229 height 15
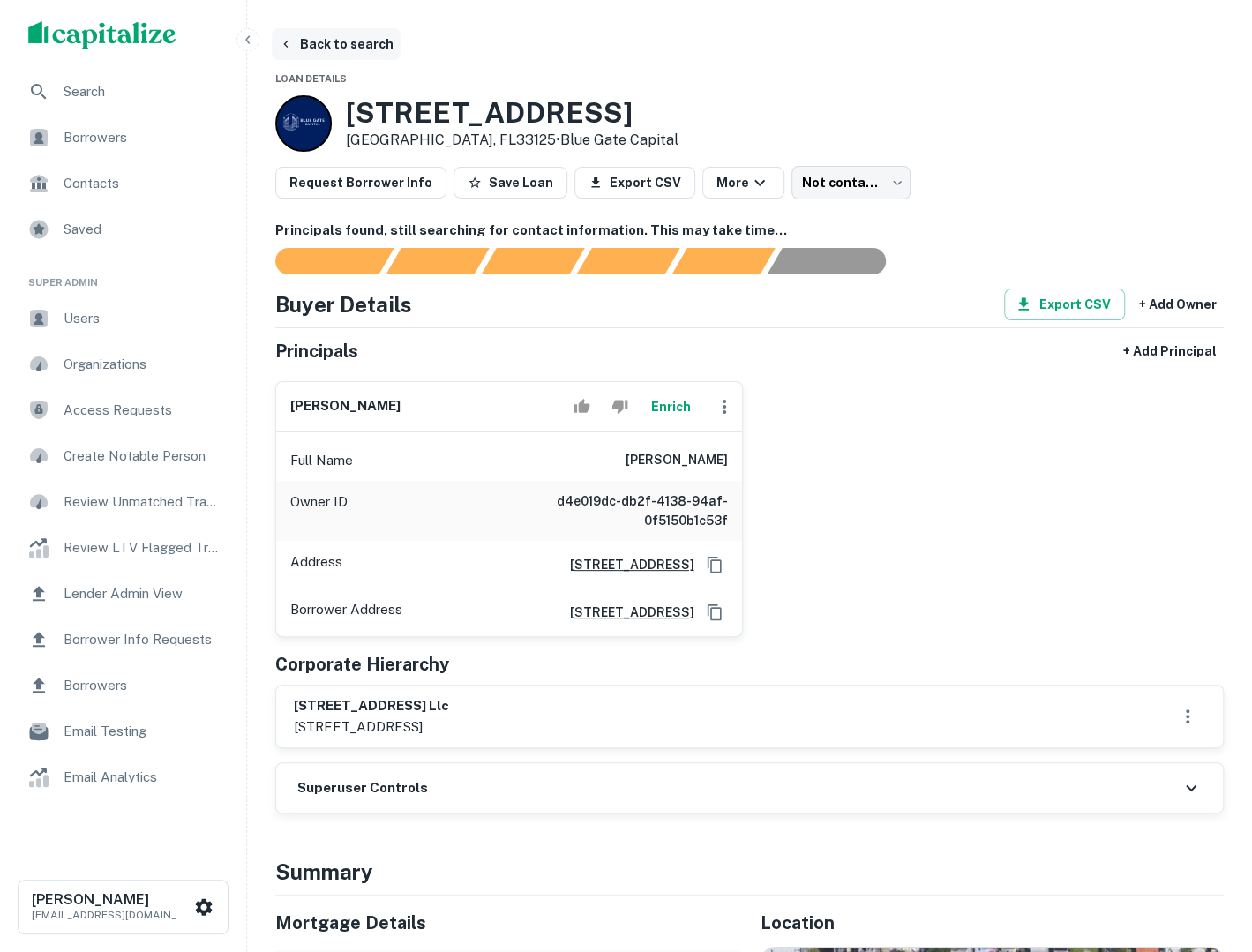
click at [348, 51] on button "Back to search" at bounding box center [336, 44] width 129 height 32
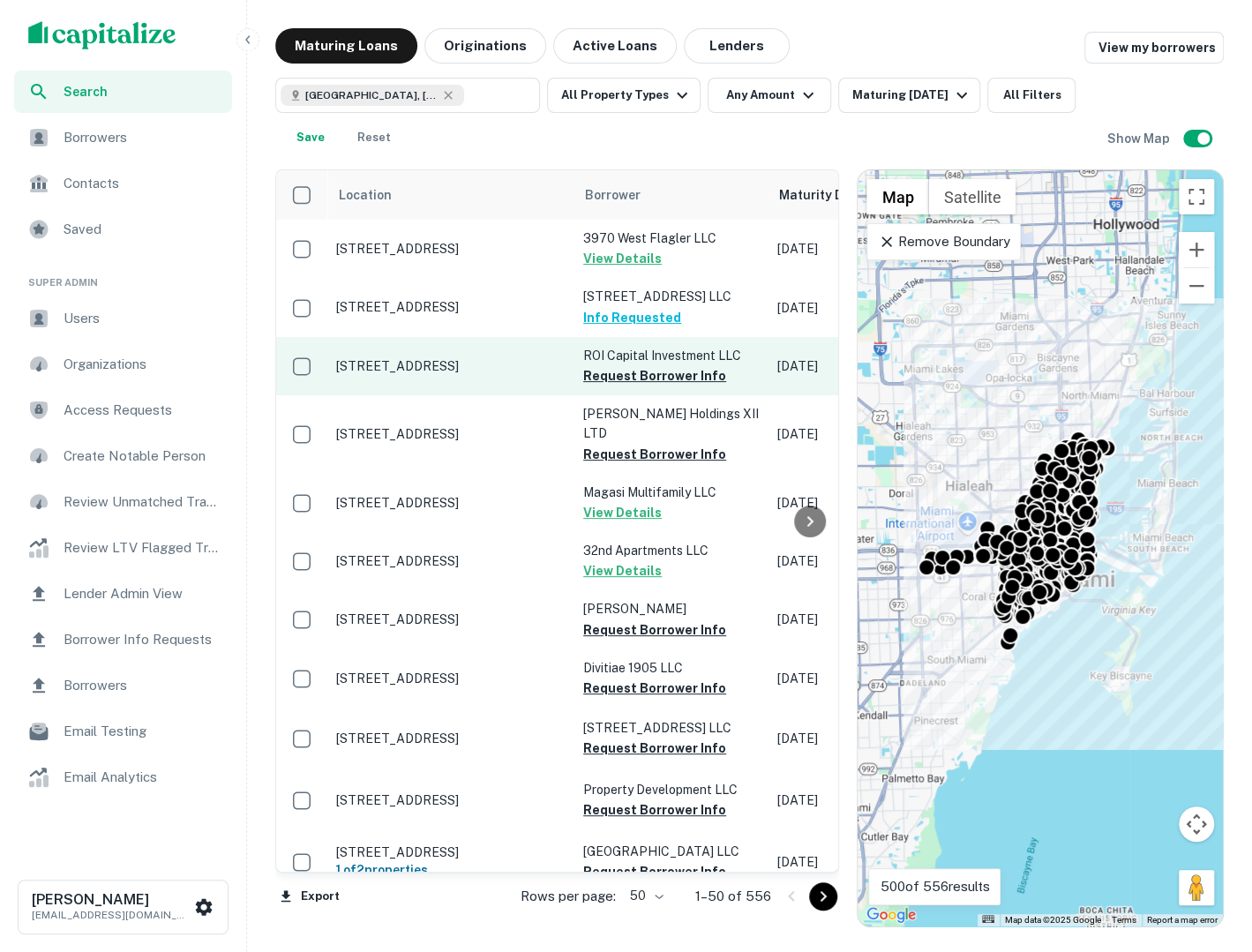
click at [458, 369] on p "[STREET_ADDRESS]" at bounding box center [451, 366] width 229 height 15
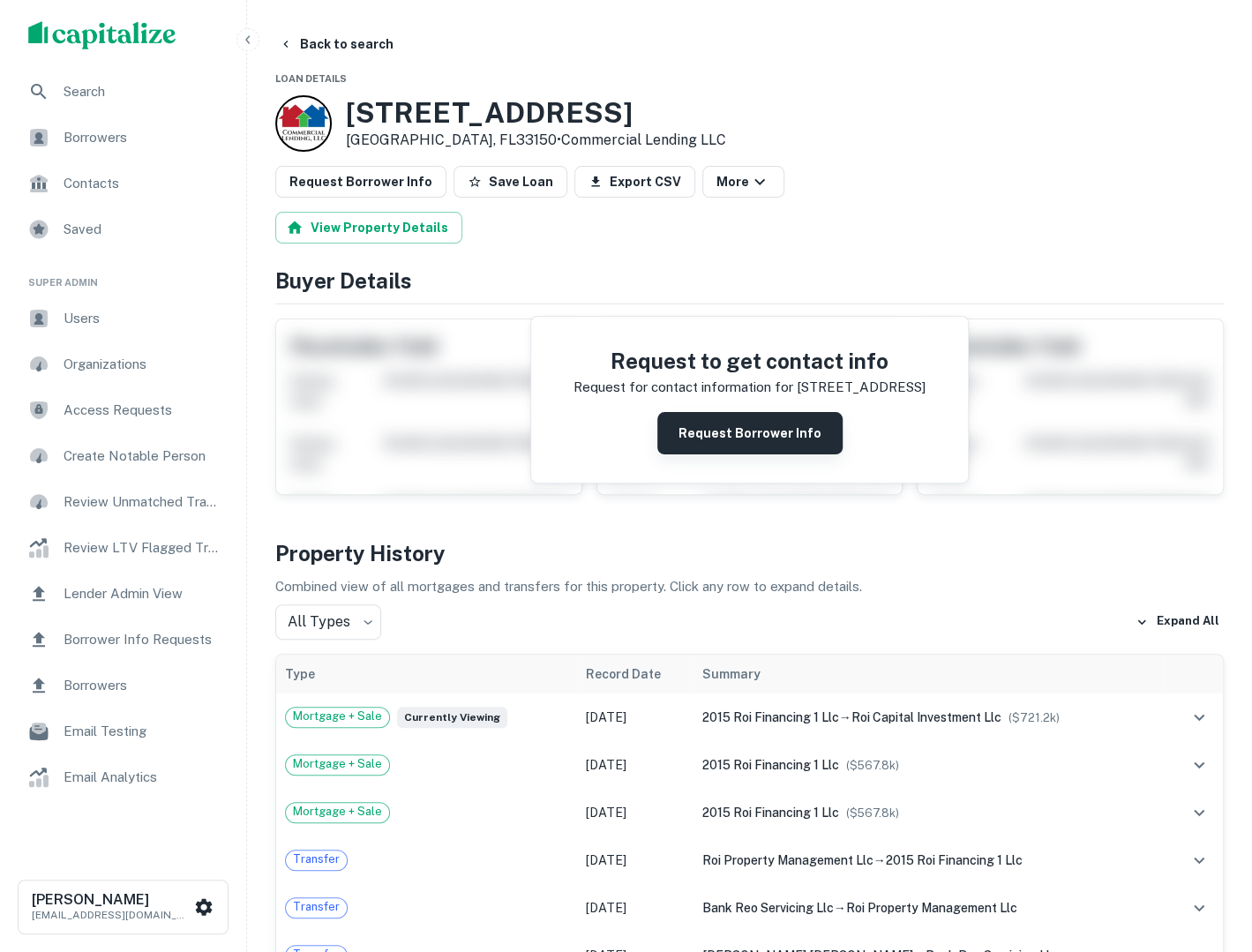
click at [709, 422] on button "Request Borrower Info" at bounding box center [750, 433] width 185 height 43
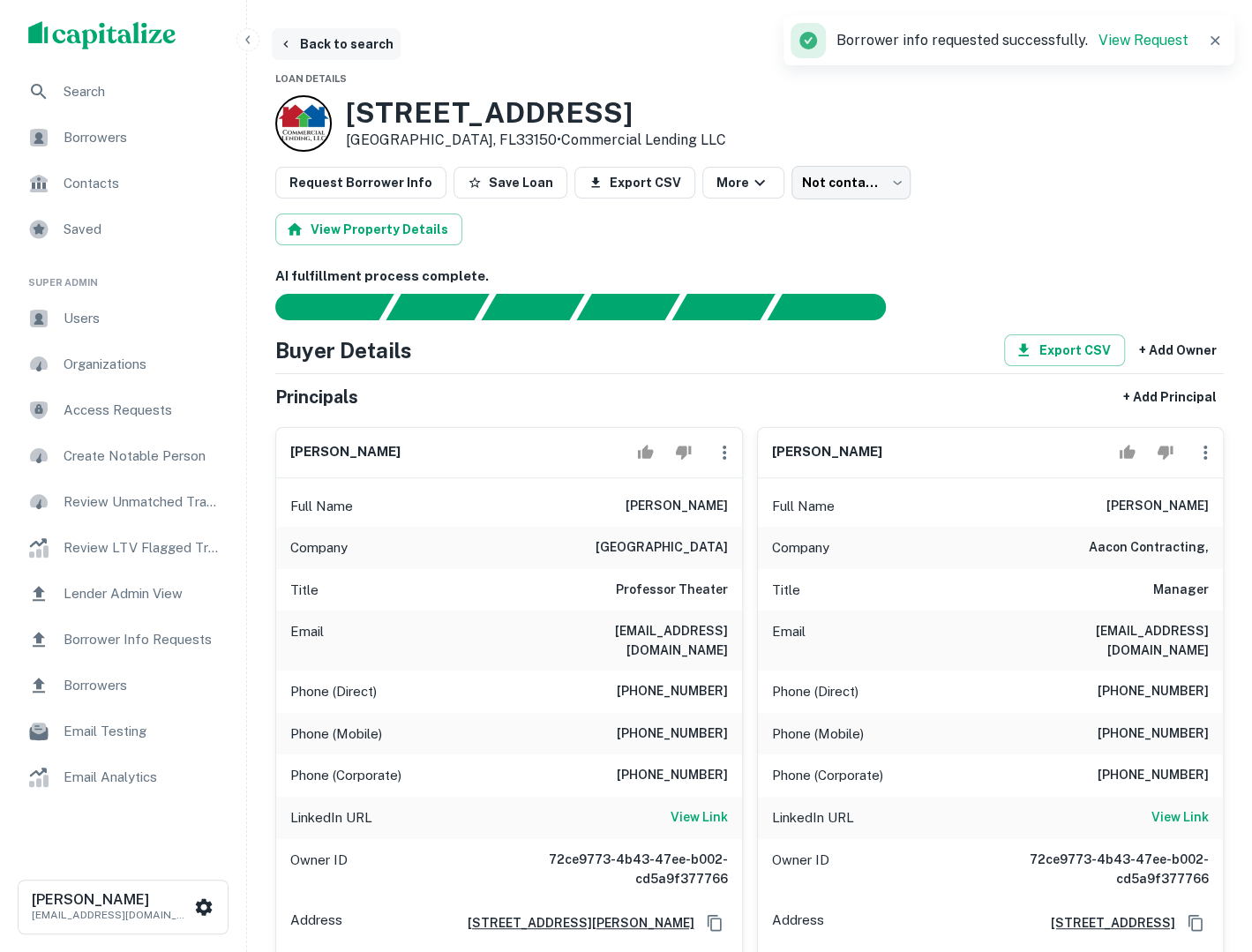
click at [346, 45] on button "Back to search" at bounding box center [336, 44] width 129 height 32
